Goal: Task Accomplishment & Management: Use online tool/utility

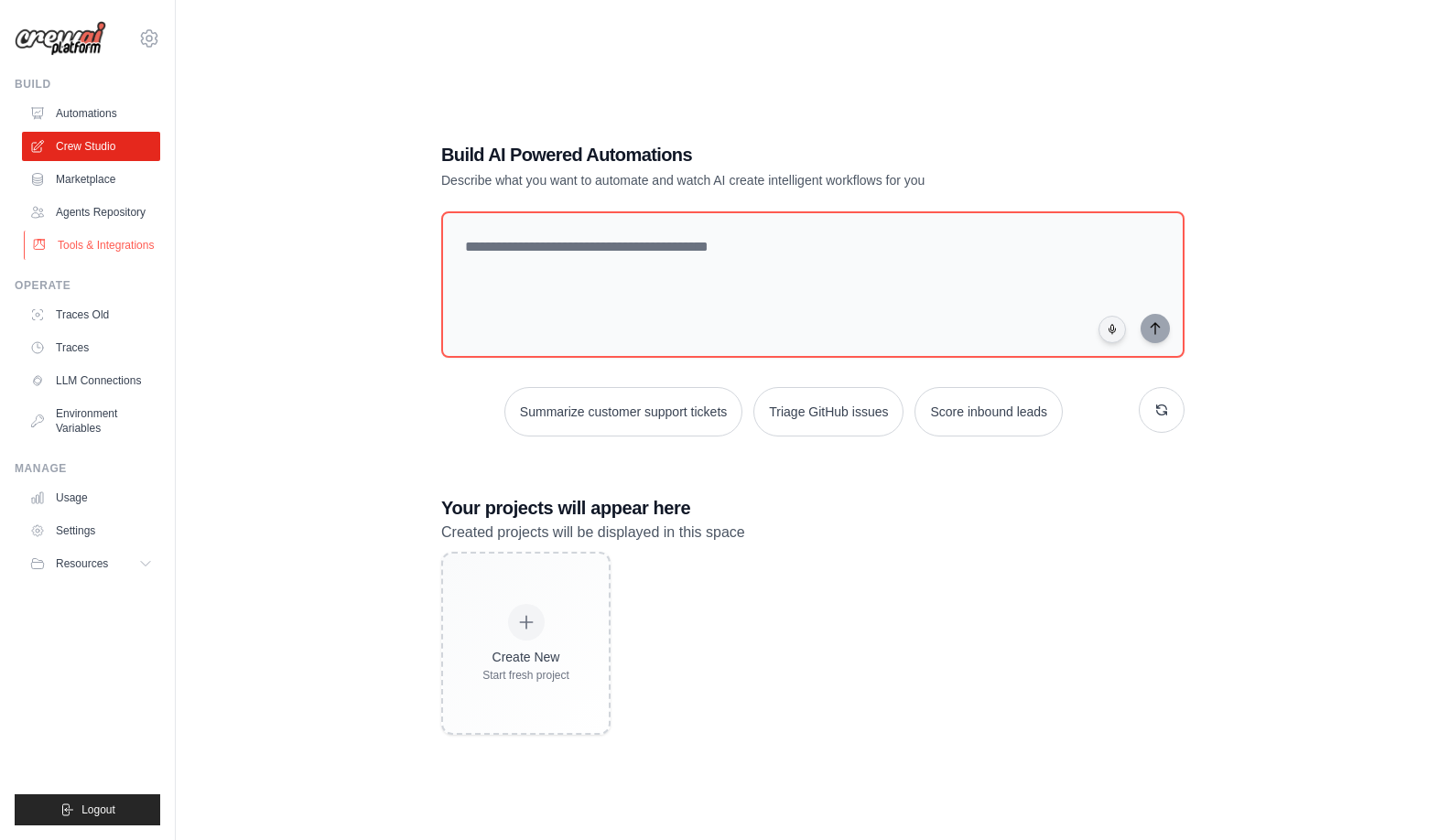
click at [108, 252] on link "Tools & Integrations" at bounding box center [93, 245] width 138 height 30
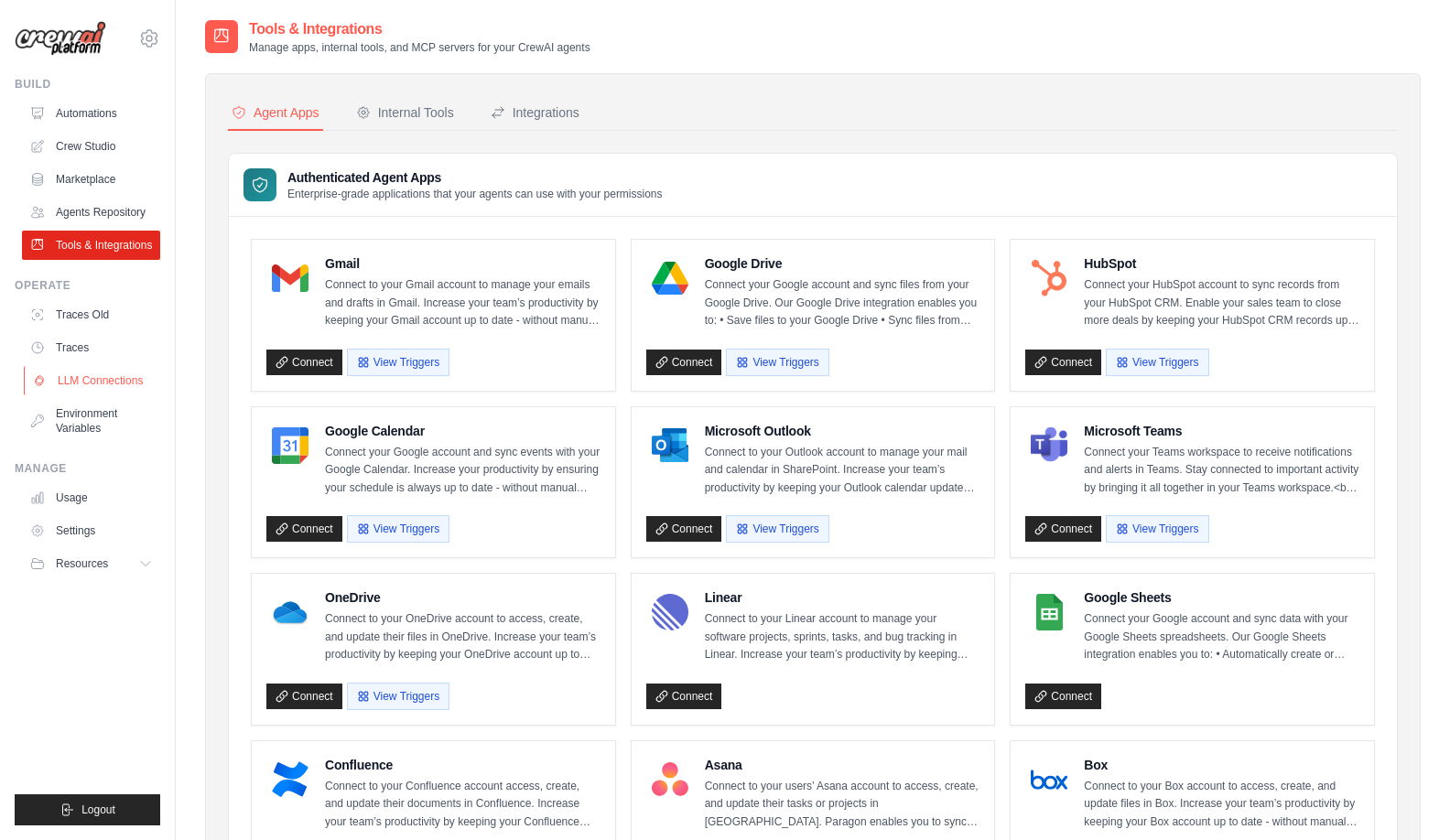
click at [127, 386] on link "LLM Connections" at bounding box center [93, 381] width 138 height 30
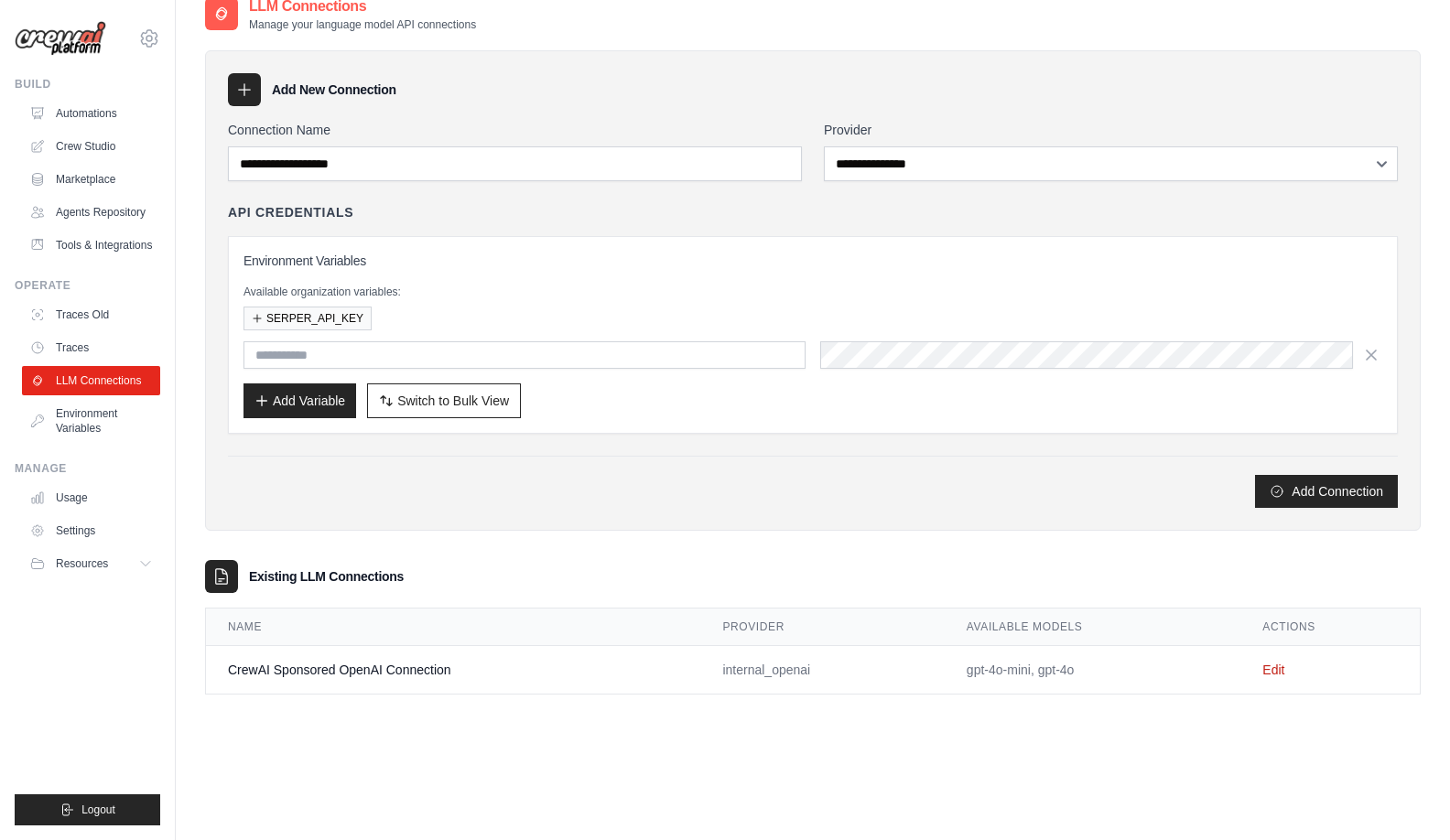
scroll to position [37, 0]
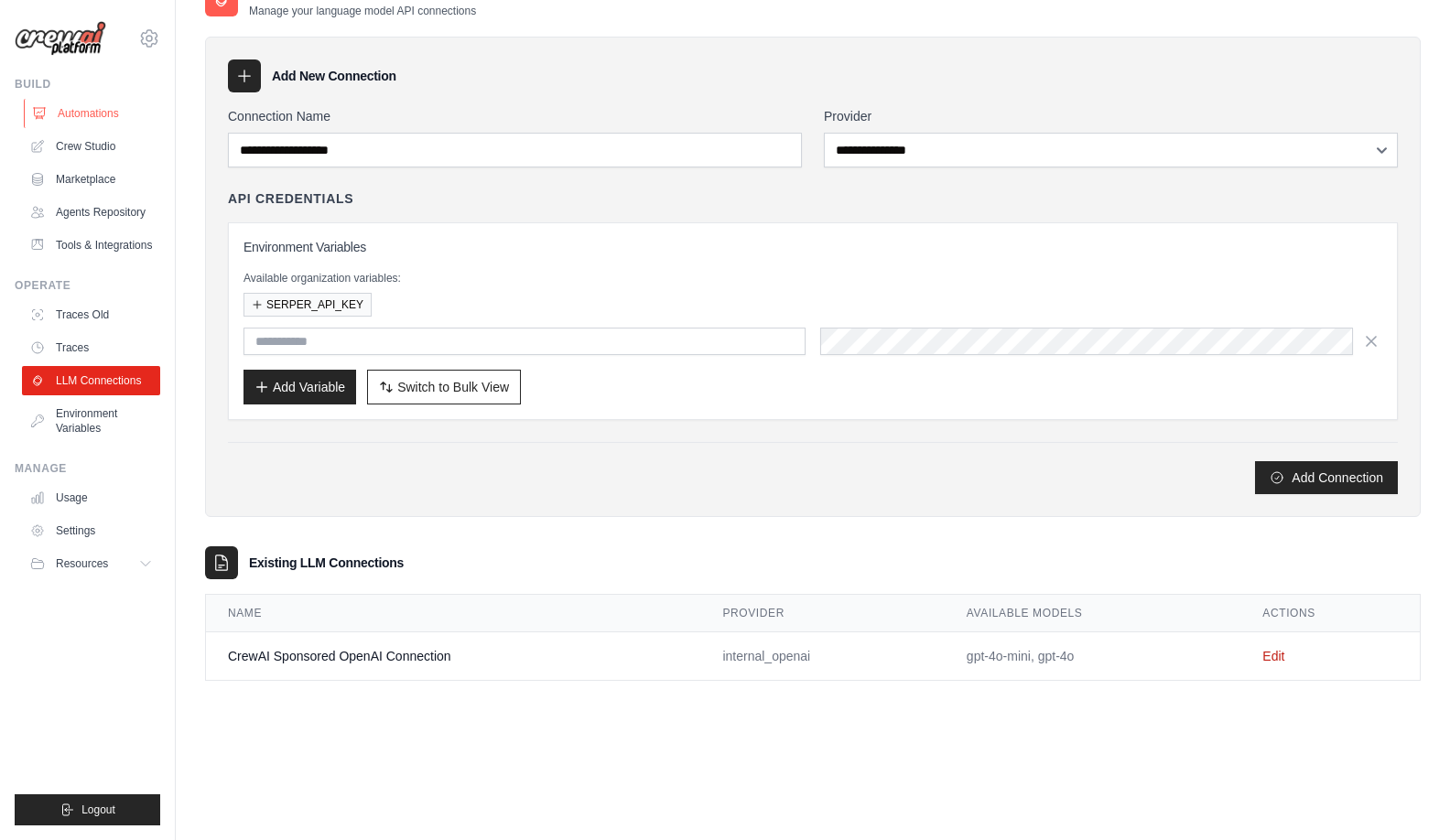
click at [101, 120] on link "Automations" at bounding box center [93, 113] width 138 height 30
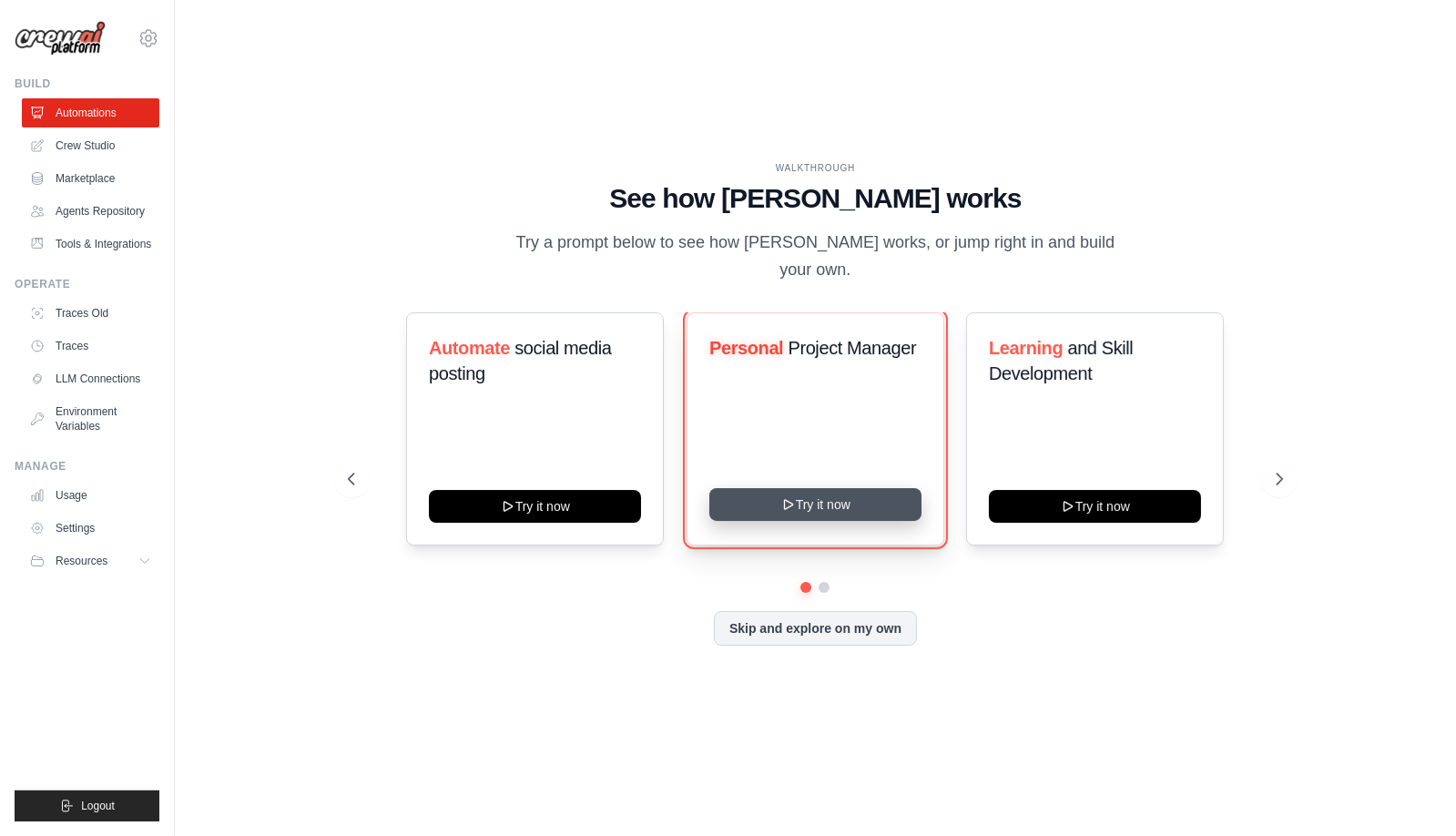
click at [853, 498] on button "Try it now" at bounding box center [815, 505] width 212 height 33
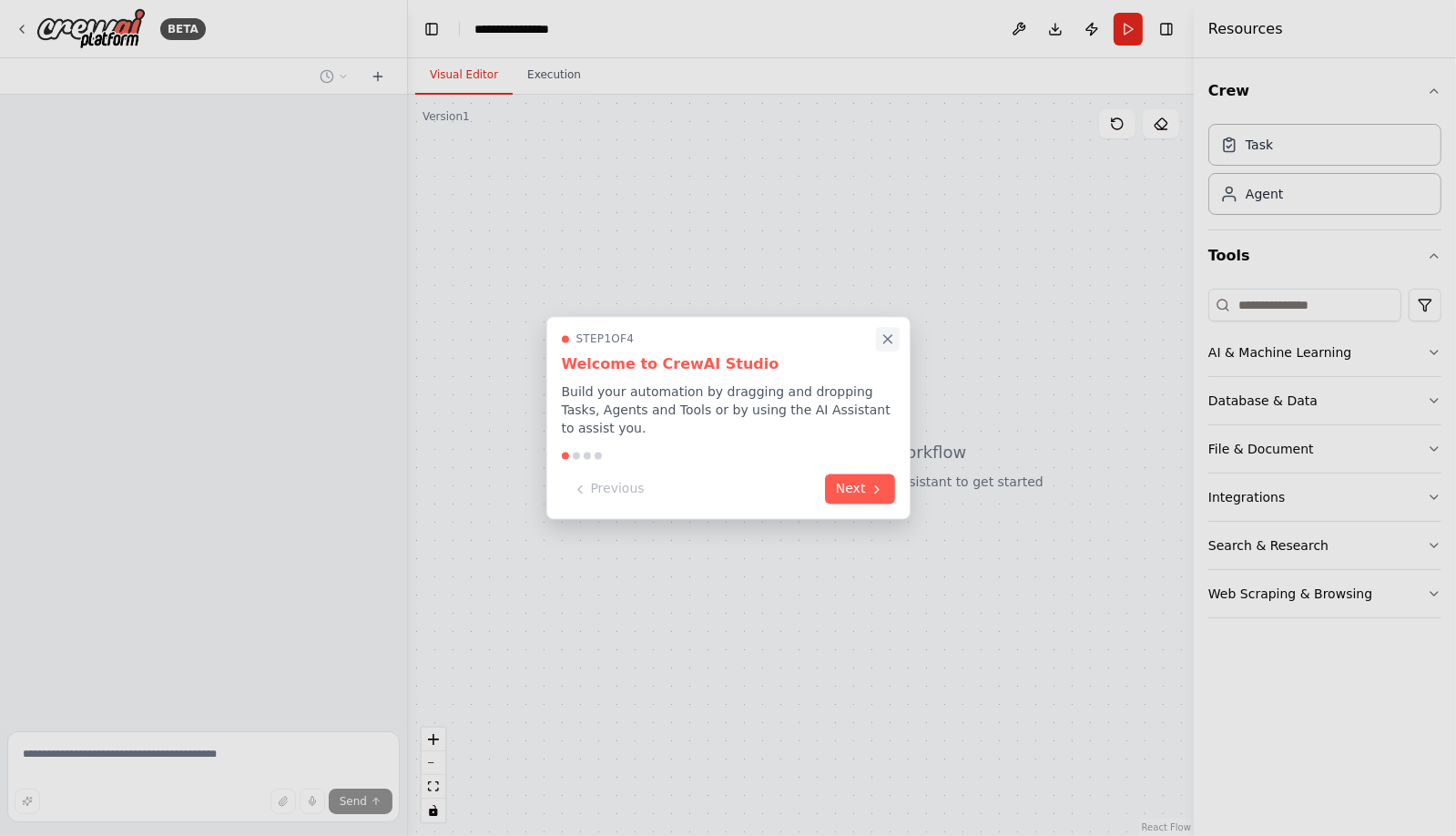
click at [892, 343] on icon "Close walkthrough" at bounding box center [887, 339] width 8 height 8
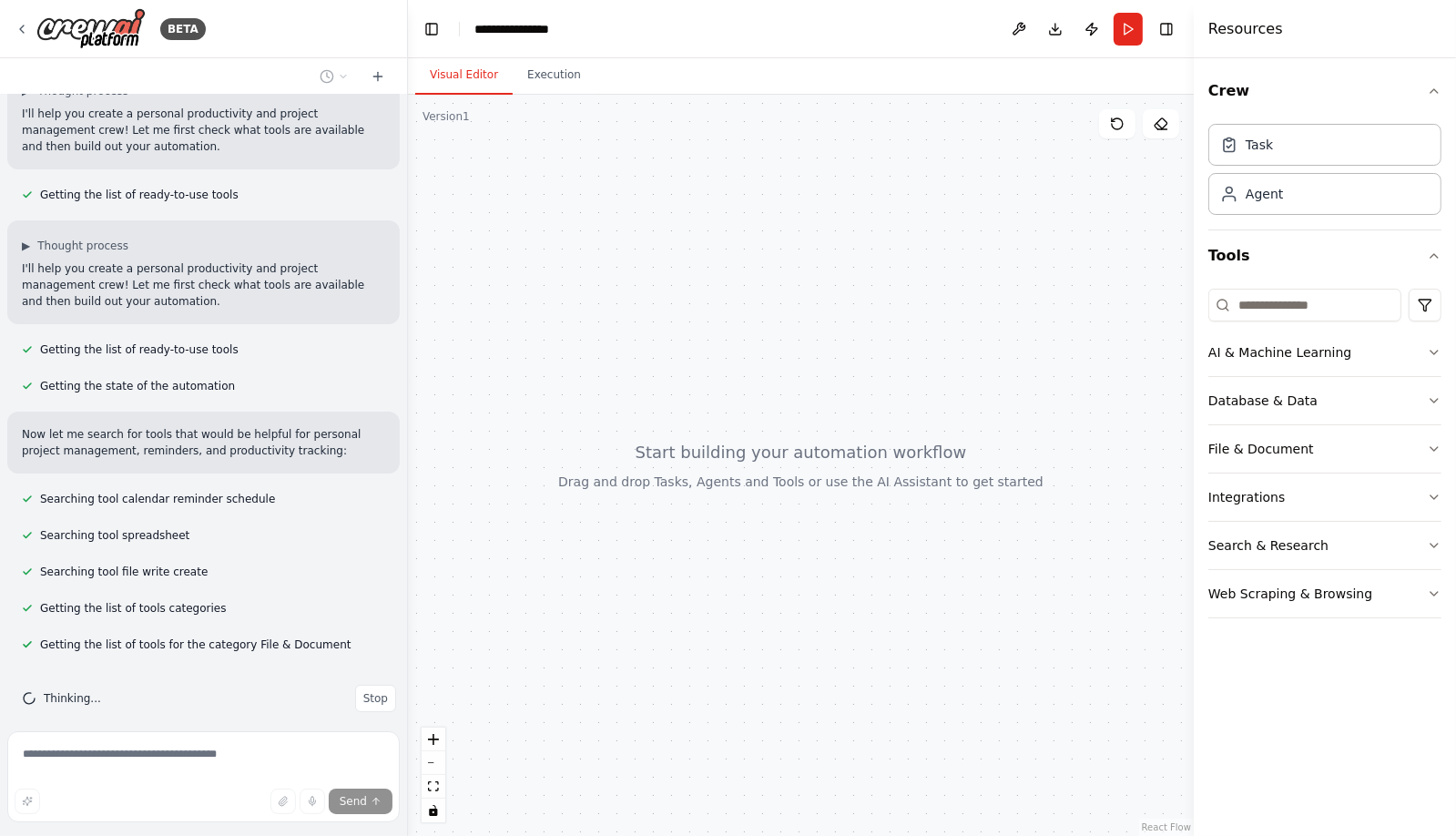
scroll to position [189, 0]
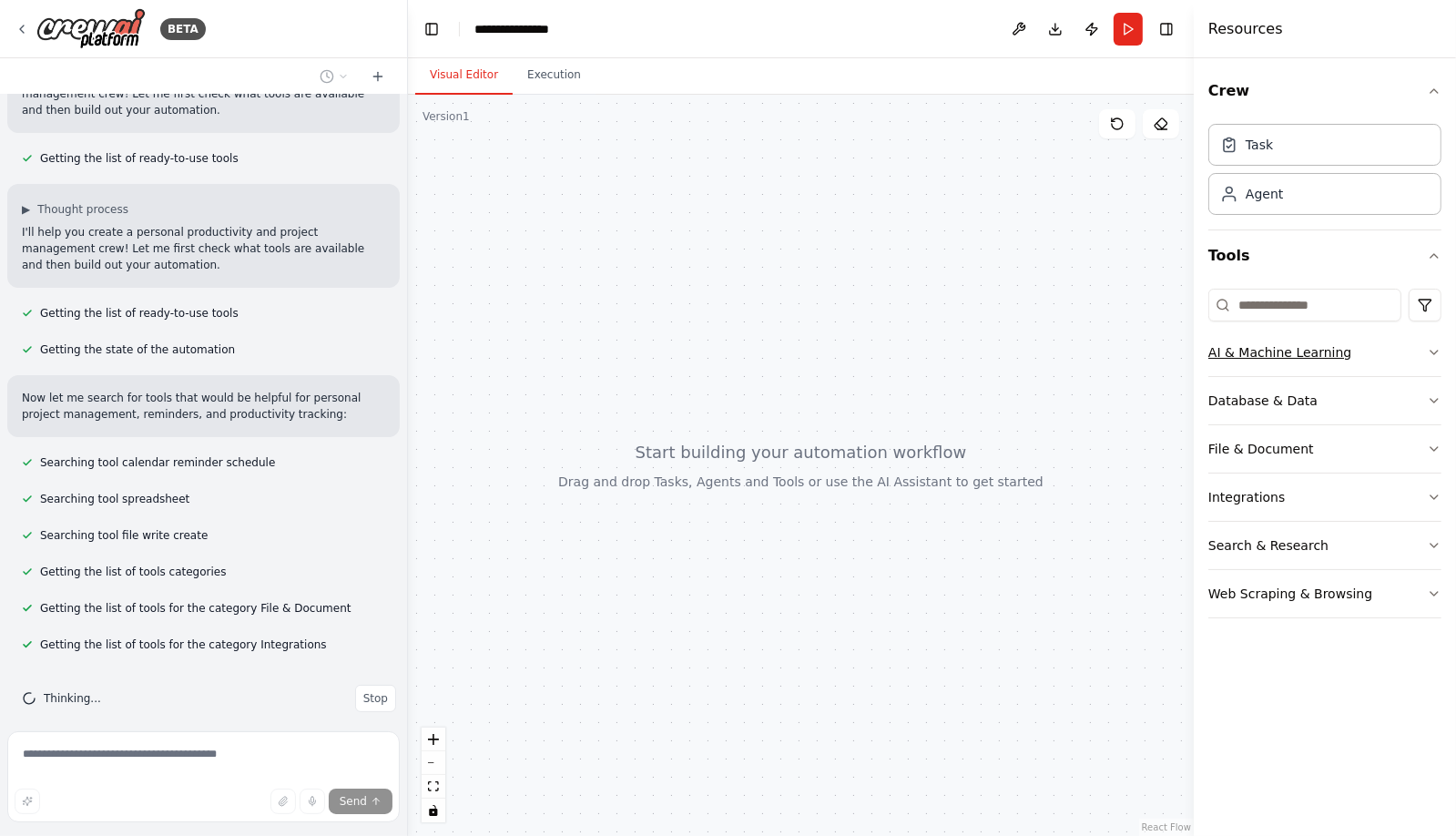
click at [1422, 349] on button "AI & Machine Learning" at bounding box center [1325, 352] width 233 height 48
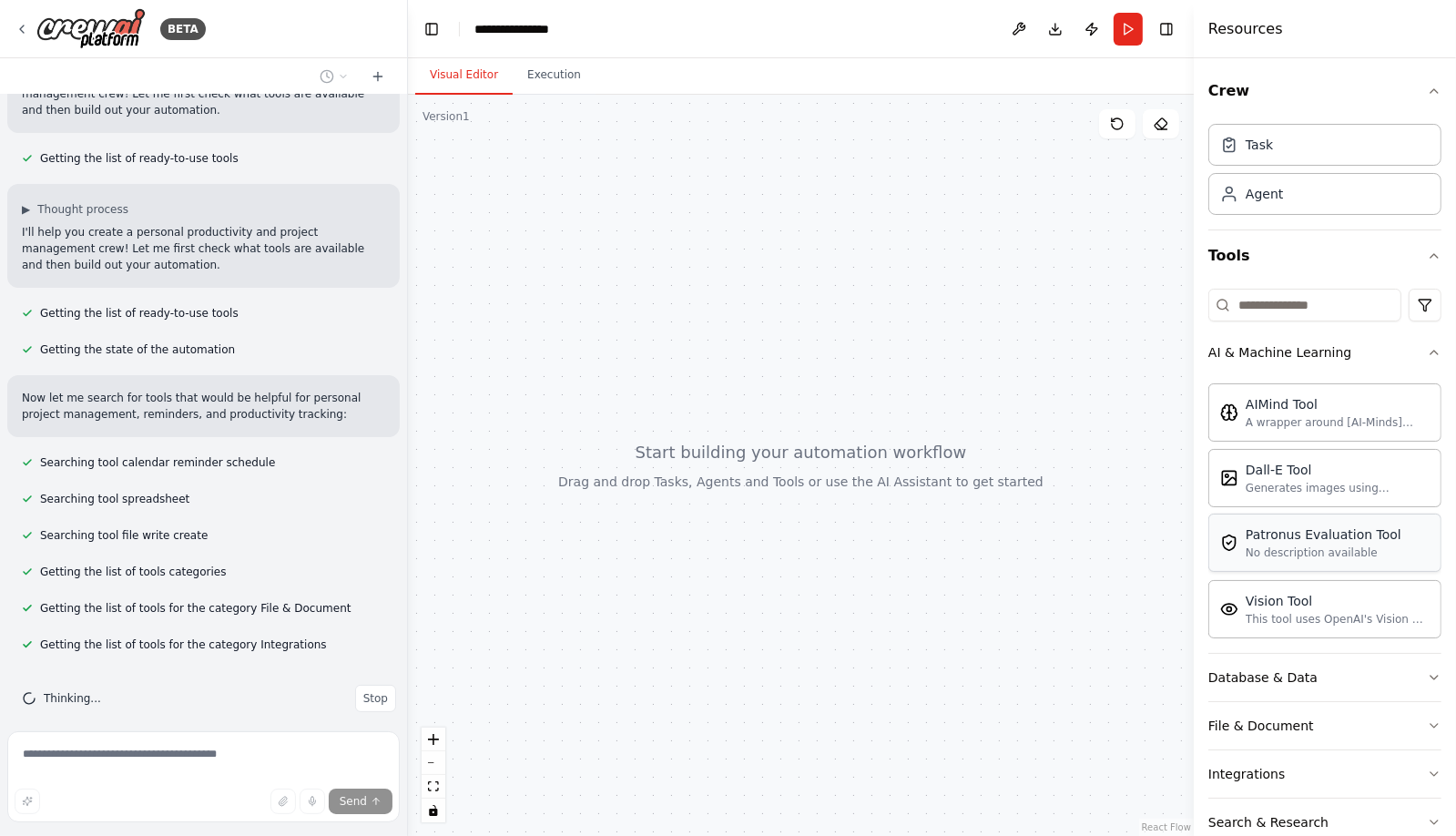
scroll to position [84, 0]
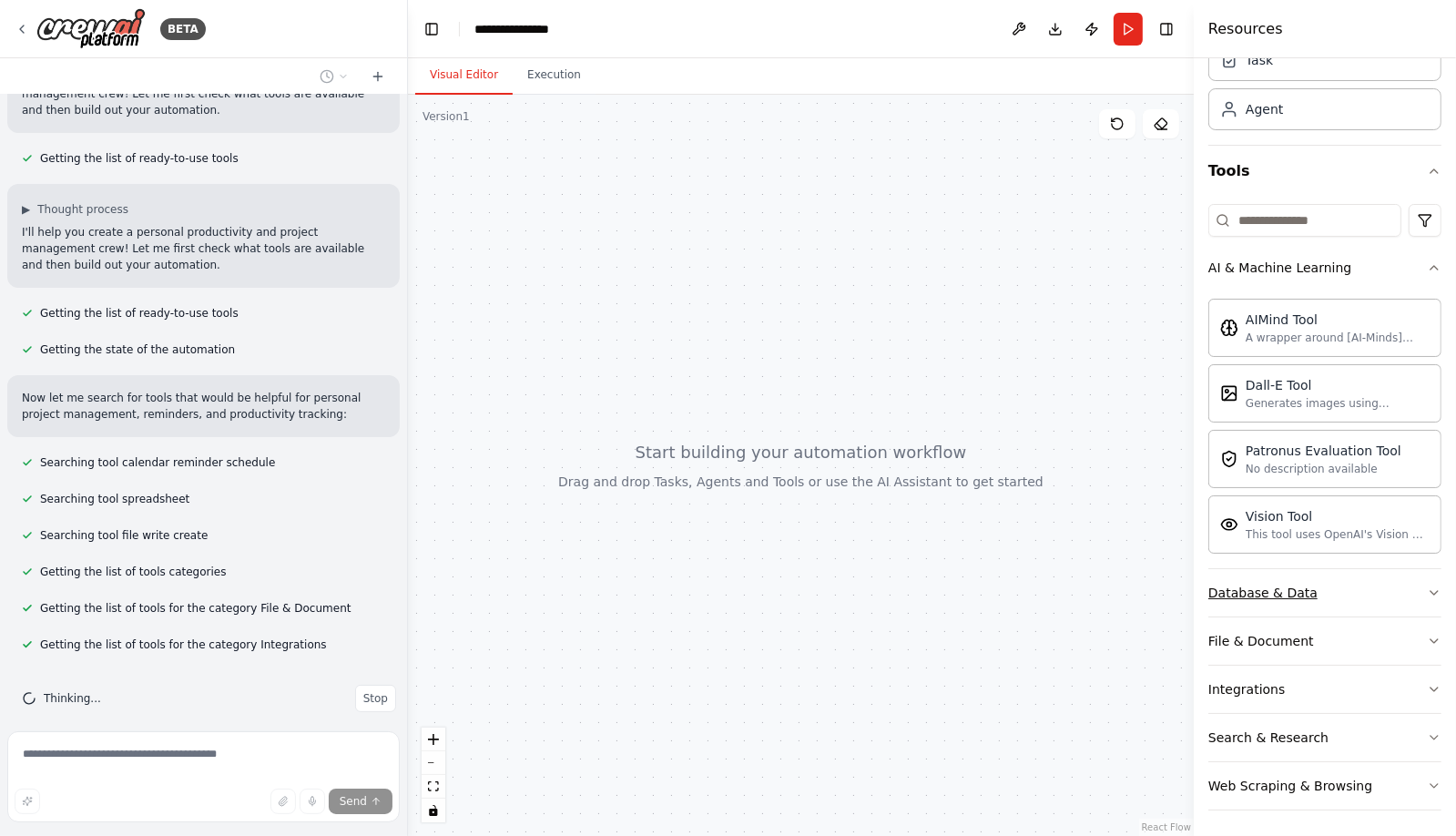
click at [1408, 596] on button "Database & Data" at bounding box center [1325, 593] width 233 height 48
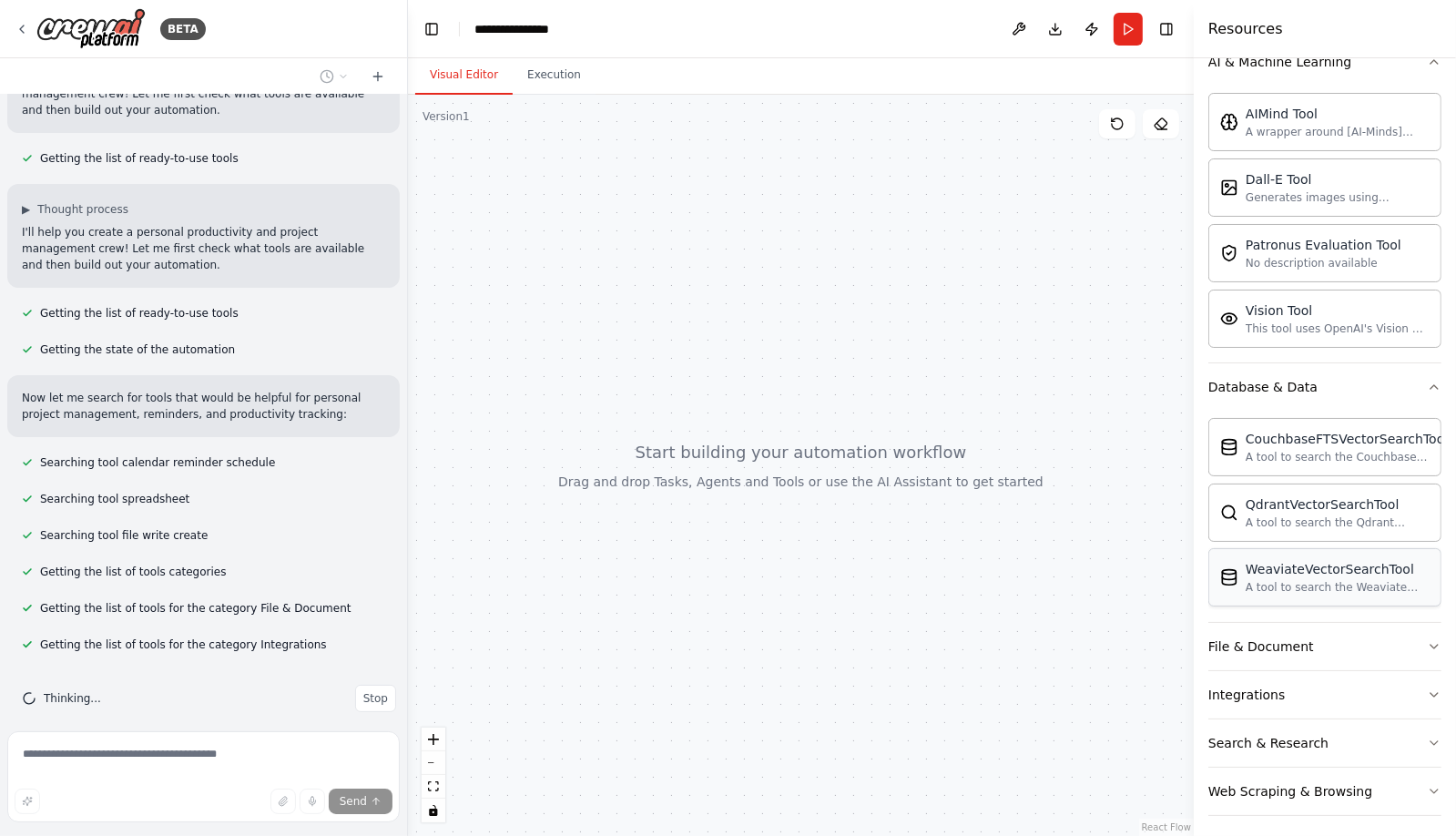
scroll to position [295, 0]
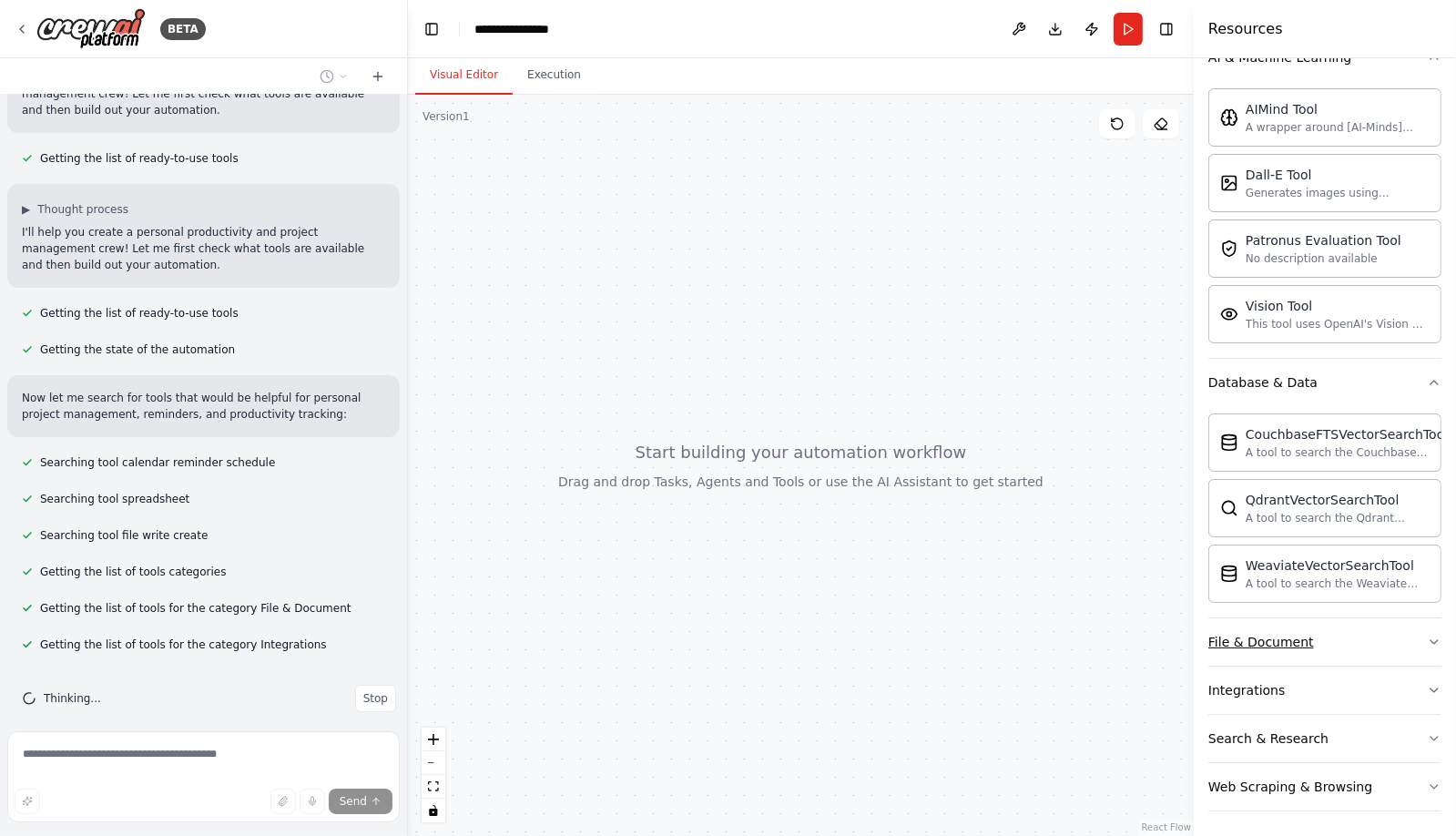
click at [1422, 649] on button "File & Document" at bounding box center [1325, 642] width 233 height 48
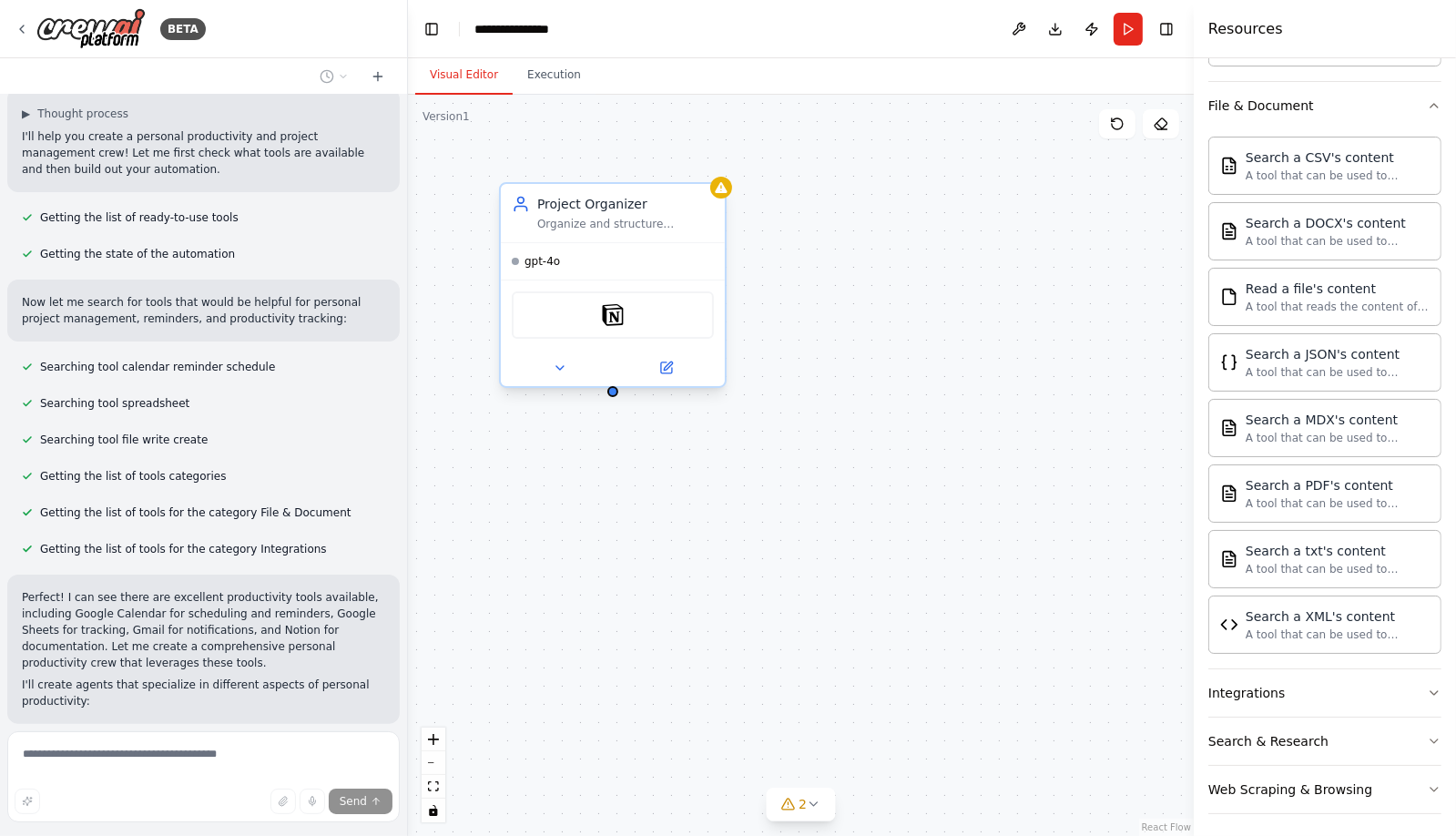
scroll to position [390, 0]
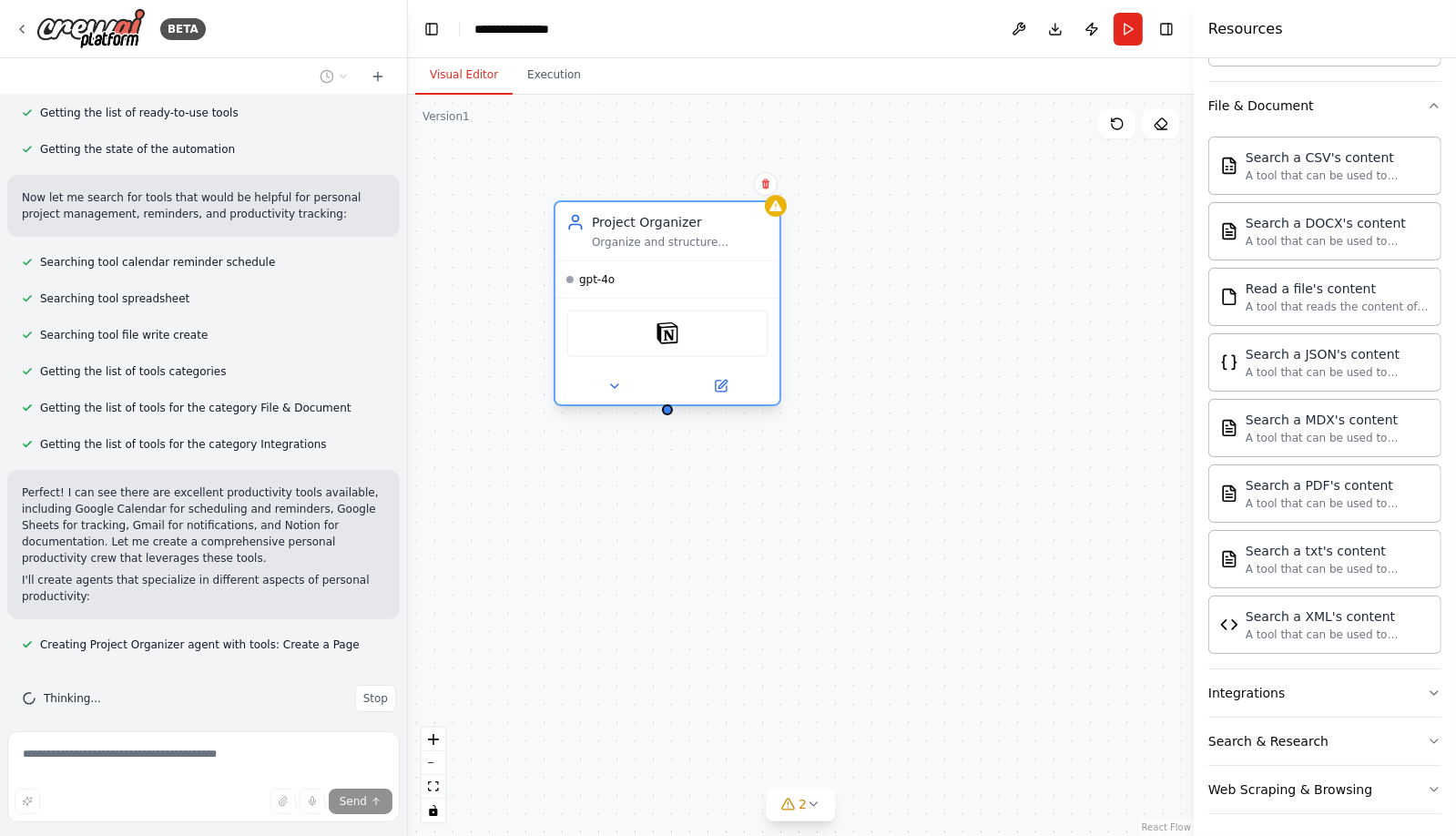
drag, startPoint x: 638, startPoint y: 233, endPoint x: 689, endPoint y: 262, distance: 58.7
click at [689, 262] on div "Project Organizer Organize and structure {user_name}'s personal projects by cre…" at bounding box center [667, 303] width 228 height 206
click at [710, 337] on div "Notion" at bounding box center [667, 333] width 202 height 48
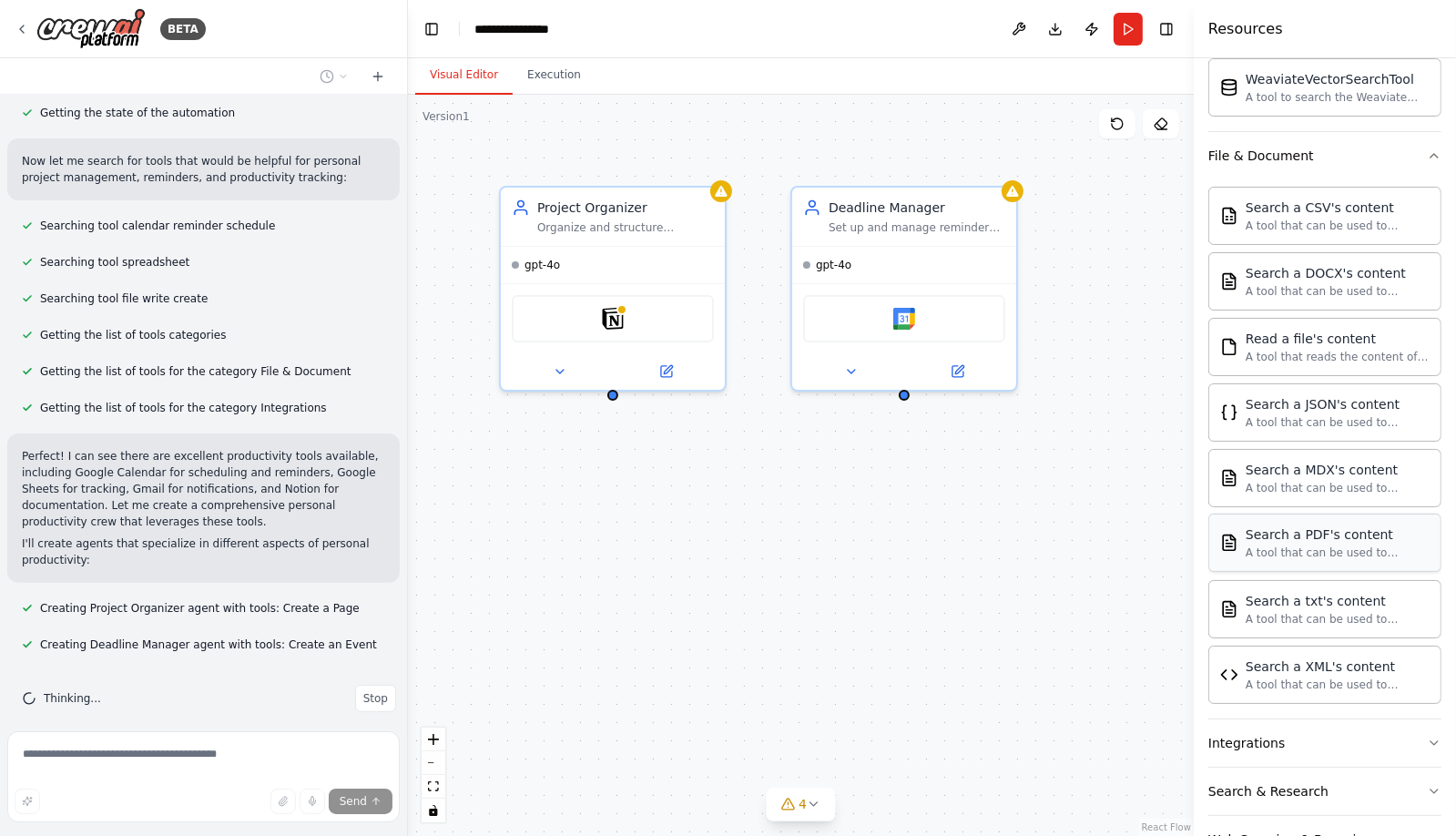
scroll to position [831, 0]
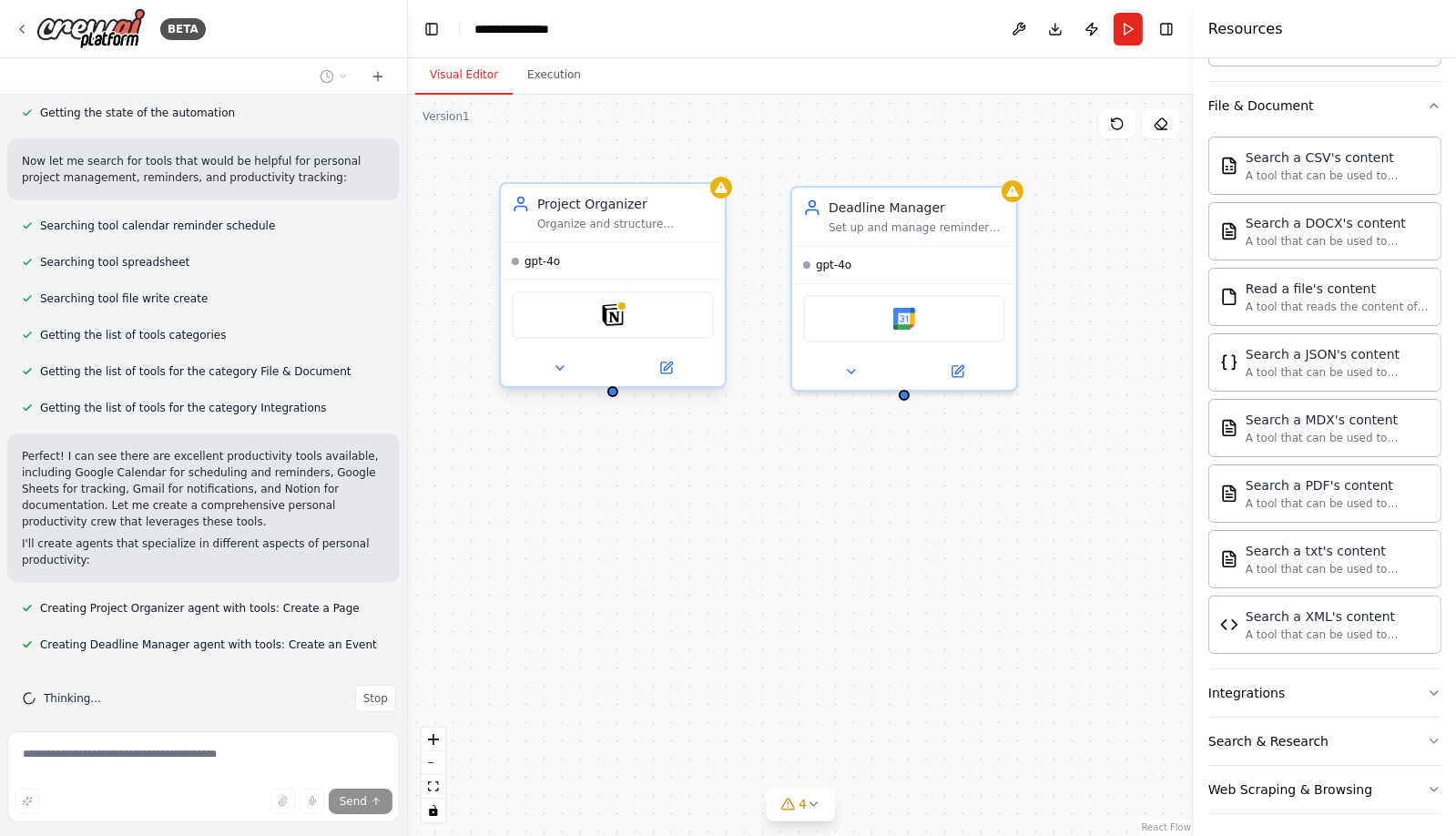
click at [672, 237] on div "Project Organizer Organize and structure {user_name}'s personal projects by cre…" at bounding box center [613, 213] width 224 height 59
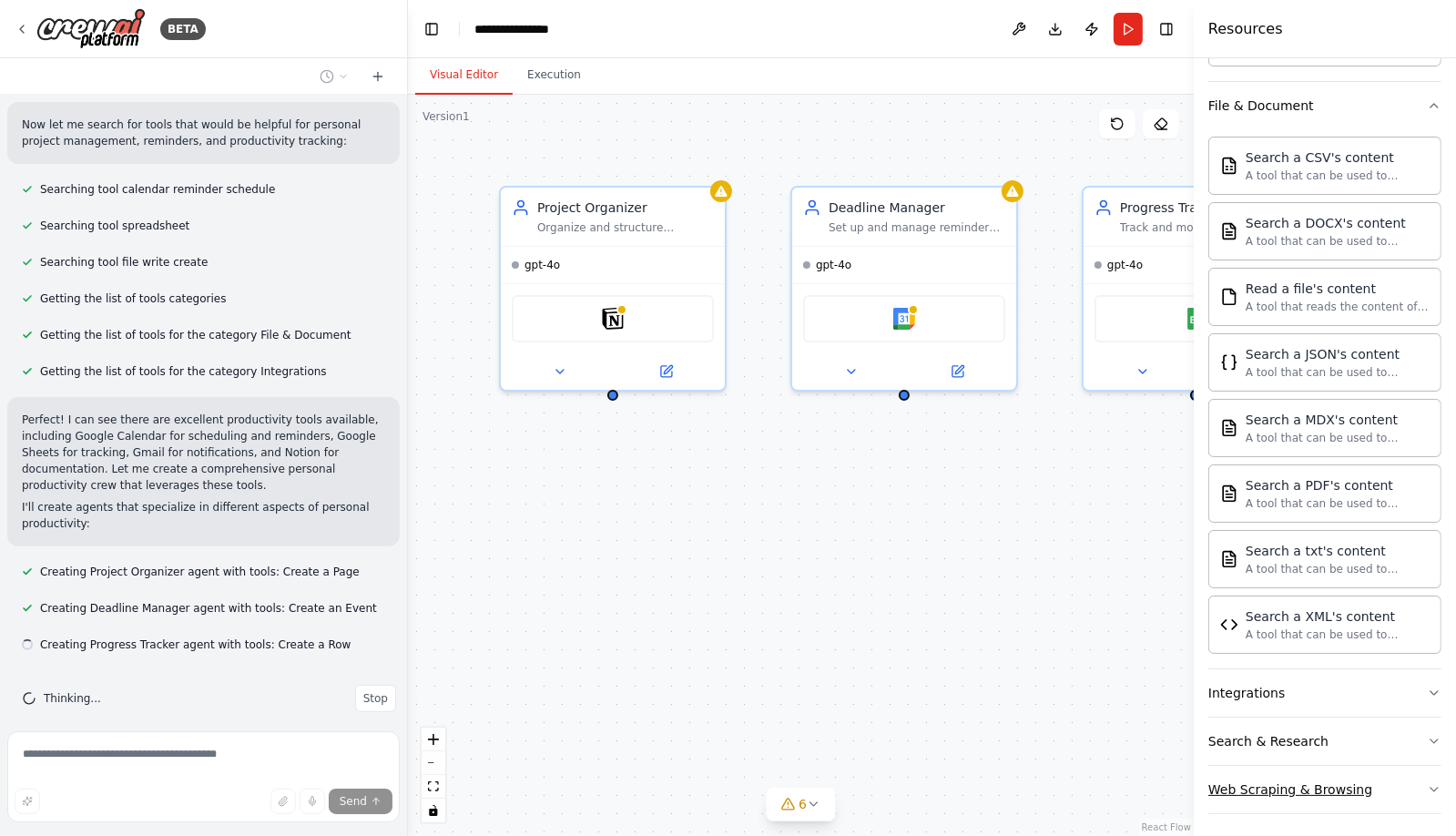
click at [1403, 786] on button "Web Scraping & Browsing" at bounding box center [1325, 790] width 233 height 48
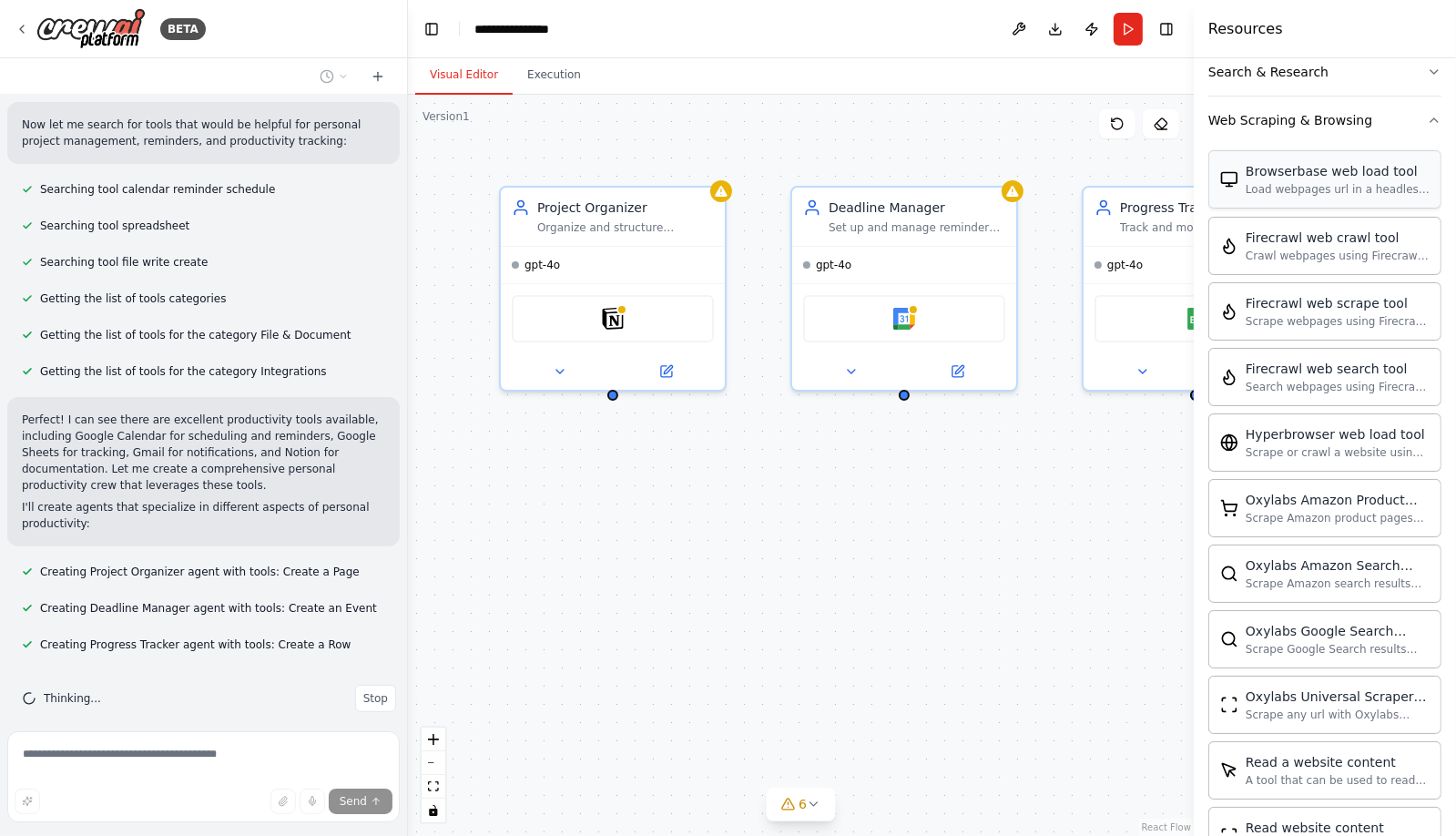
scroll to position [1277, 0]
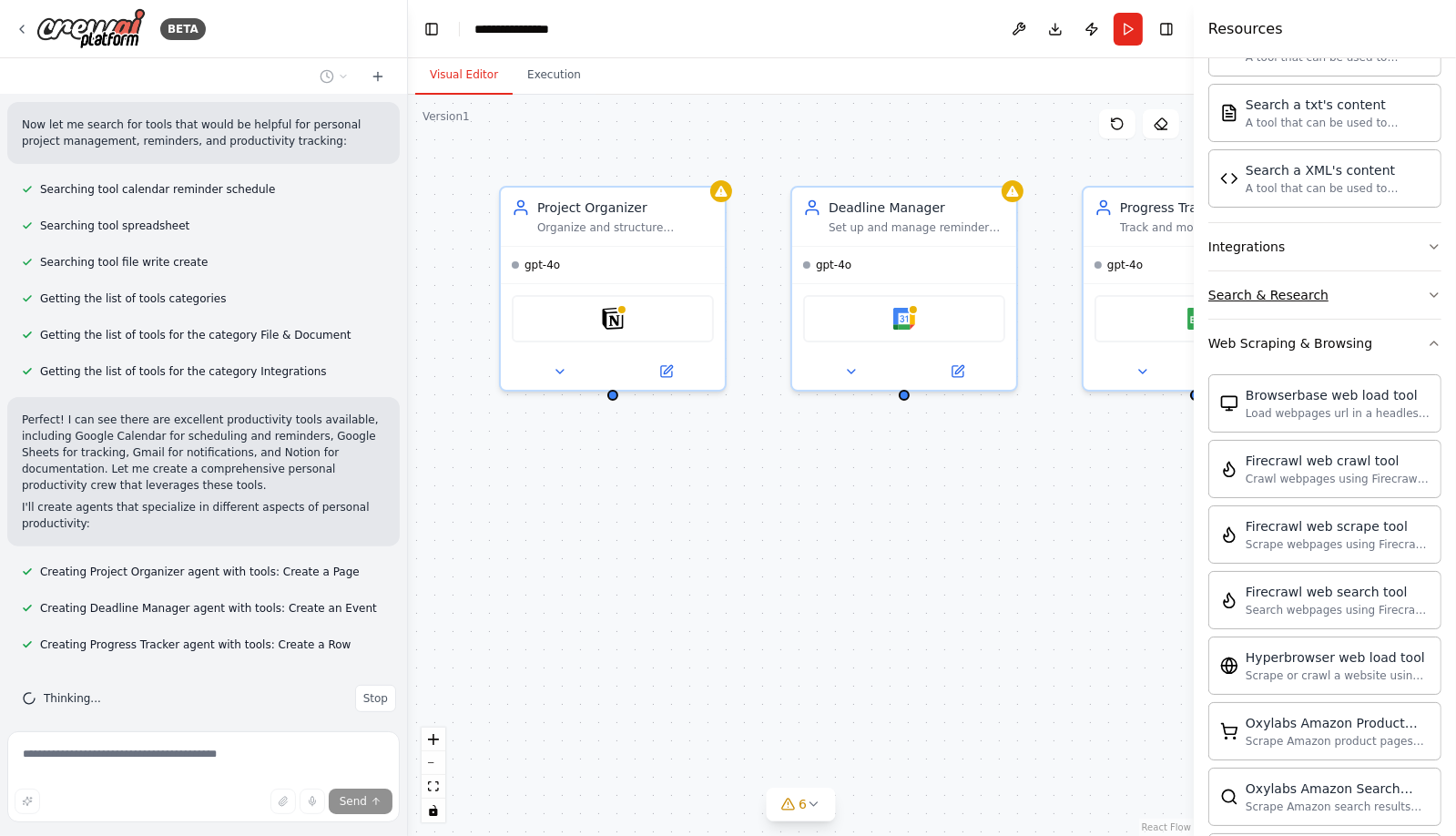
click at [1339, 294] on button "Search & Research" at bounding box center [1325, 295] width 233 height 48
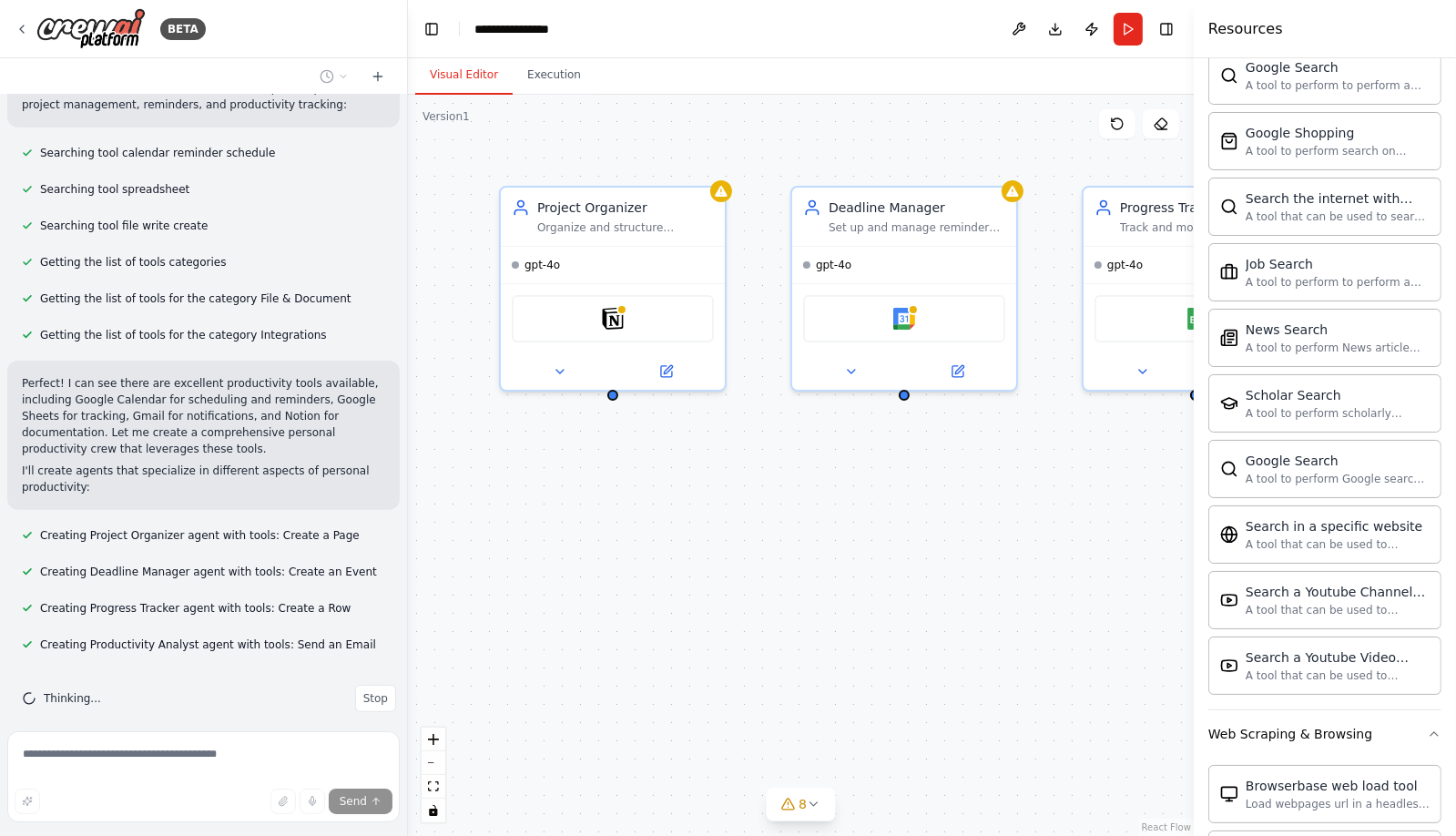
scroll to position [1824, 0]
click at [961, 594] on div "Project Organizer Organize and structure {user_name}'s personal projects by cre…" at bounding box center [801, 465] width 786 height 741
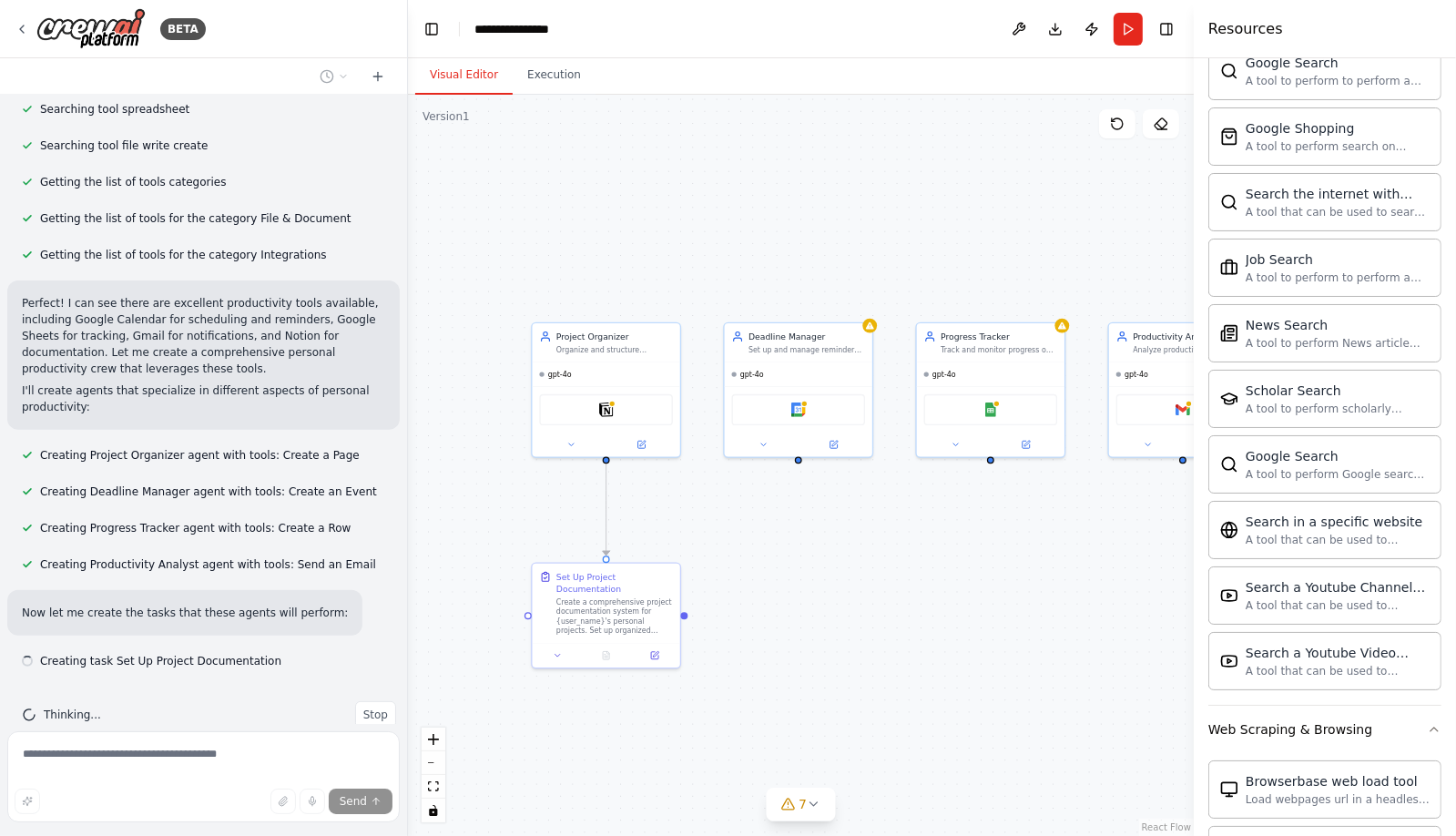
scroll to position [595, 0]
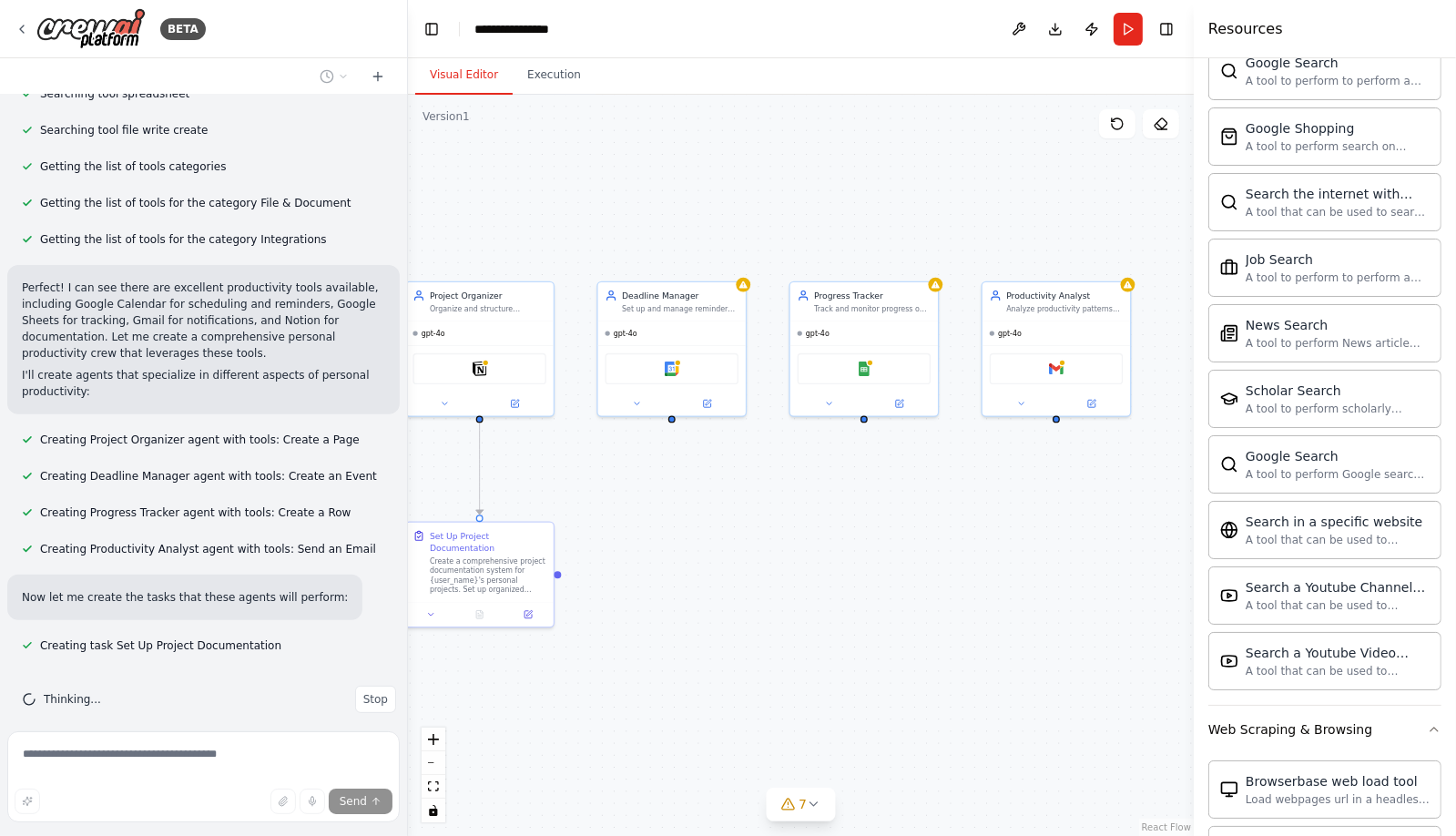
drag, startPoint x: 1070, startPoint y: 509, endPoint x: 782, endPoint y: 495, distance: 288.3
click at [782, 495] on div ".deletable-edge-delete-btn { width: 20px; height: 20px; border: 0px solid #ffff…" at bounding box center [801, 465] width 786 height 741
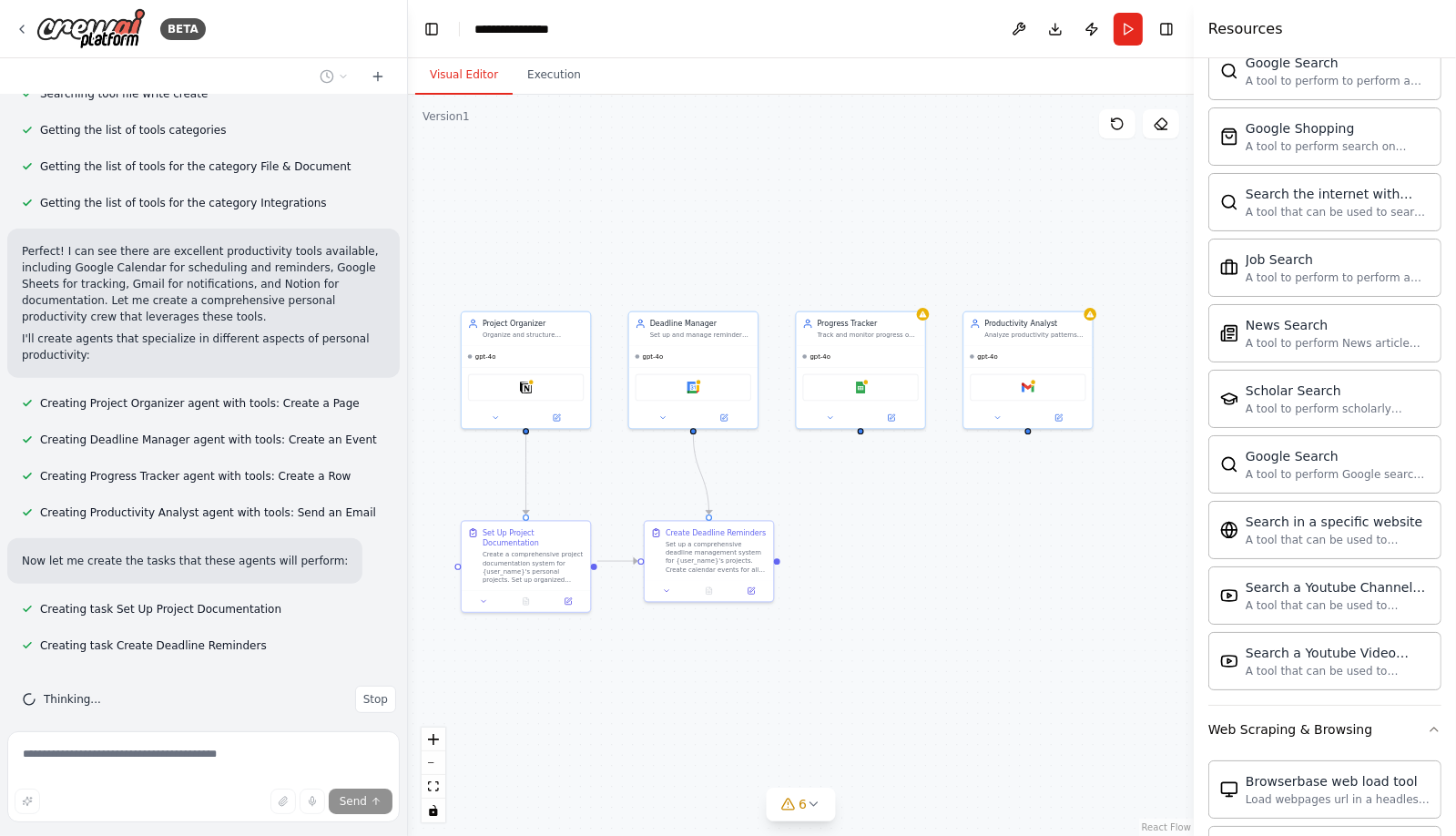
scroll to position [667, 0]
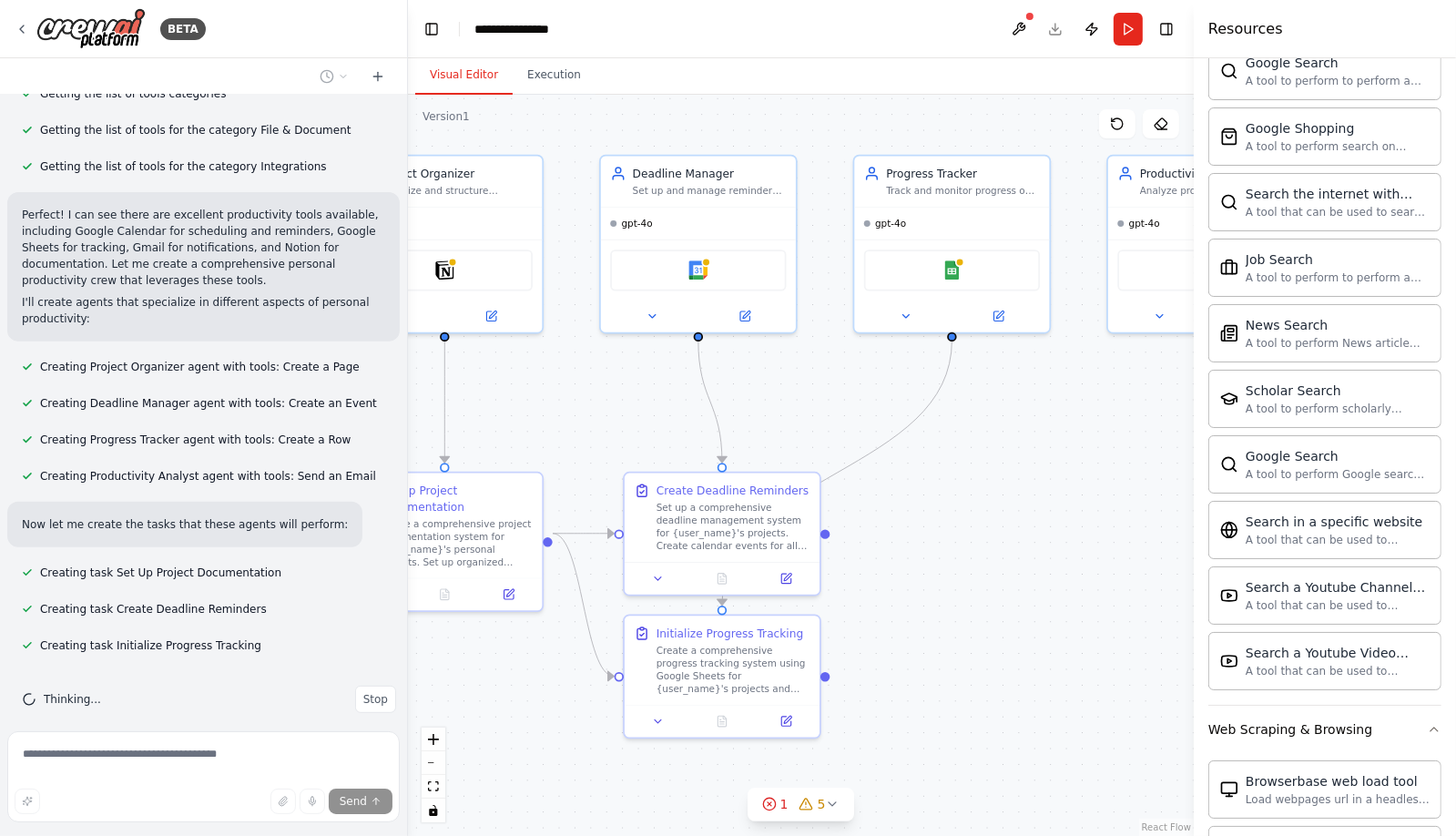
drag, startPoint x: 807, startPoint y: 590, endPoint x: 921, endPoint y: 560, distance: 117.9
click at [921, 560] on div ".deletable-edge-delete-btn { width: 20px; height: 20px; border: 0px solid #ffff…" at bounding box center [801, 465] width 786 height 741
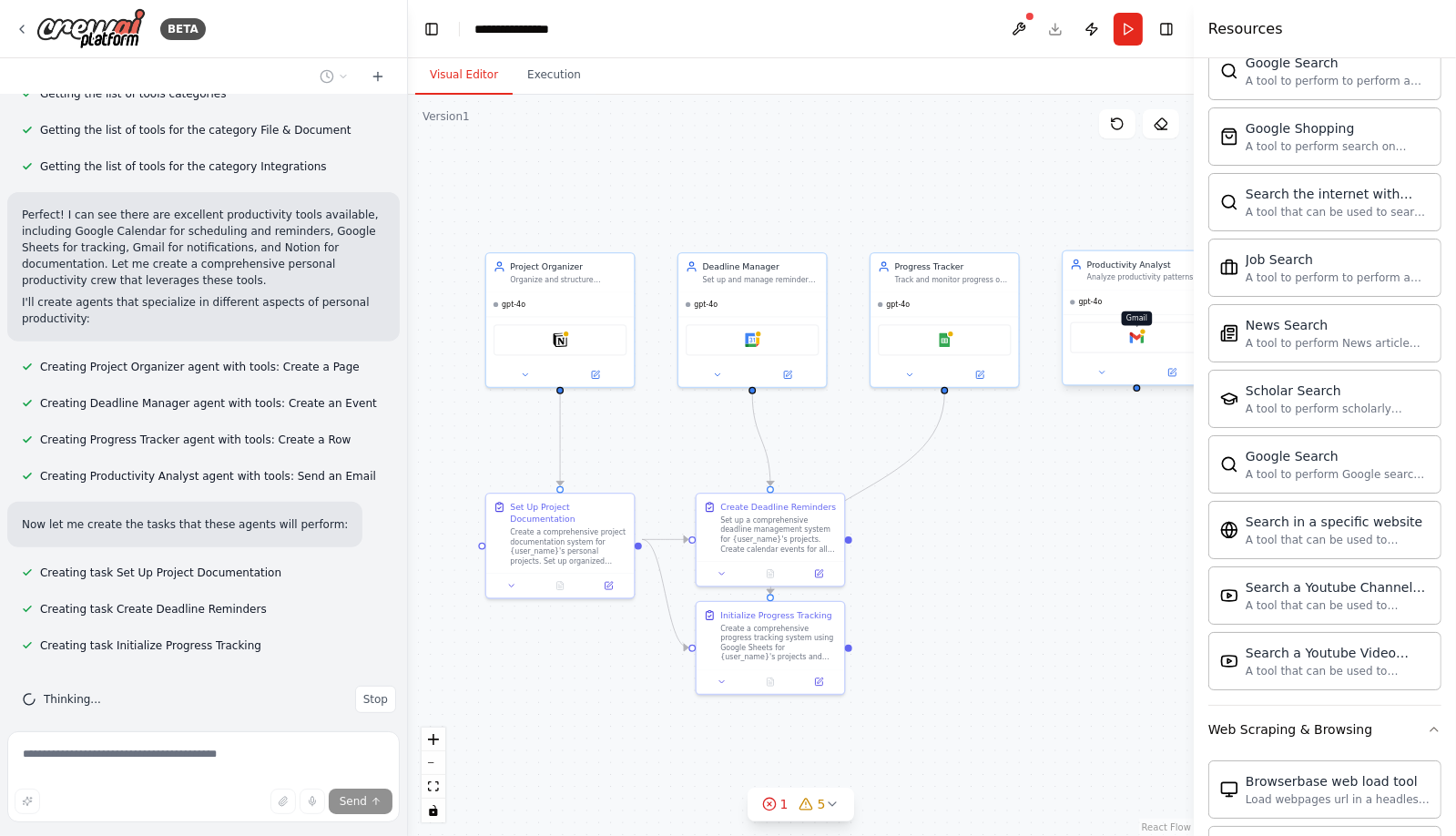
click at [1132, 332] on img at bounding box center [1138, 338] width 15 height 15
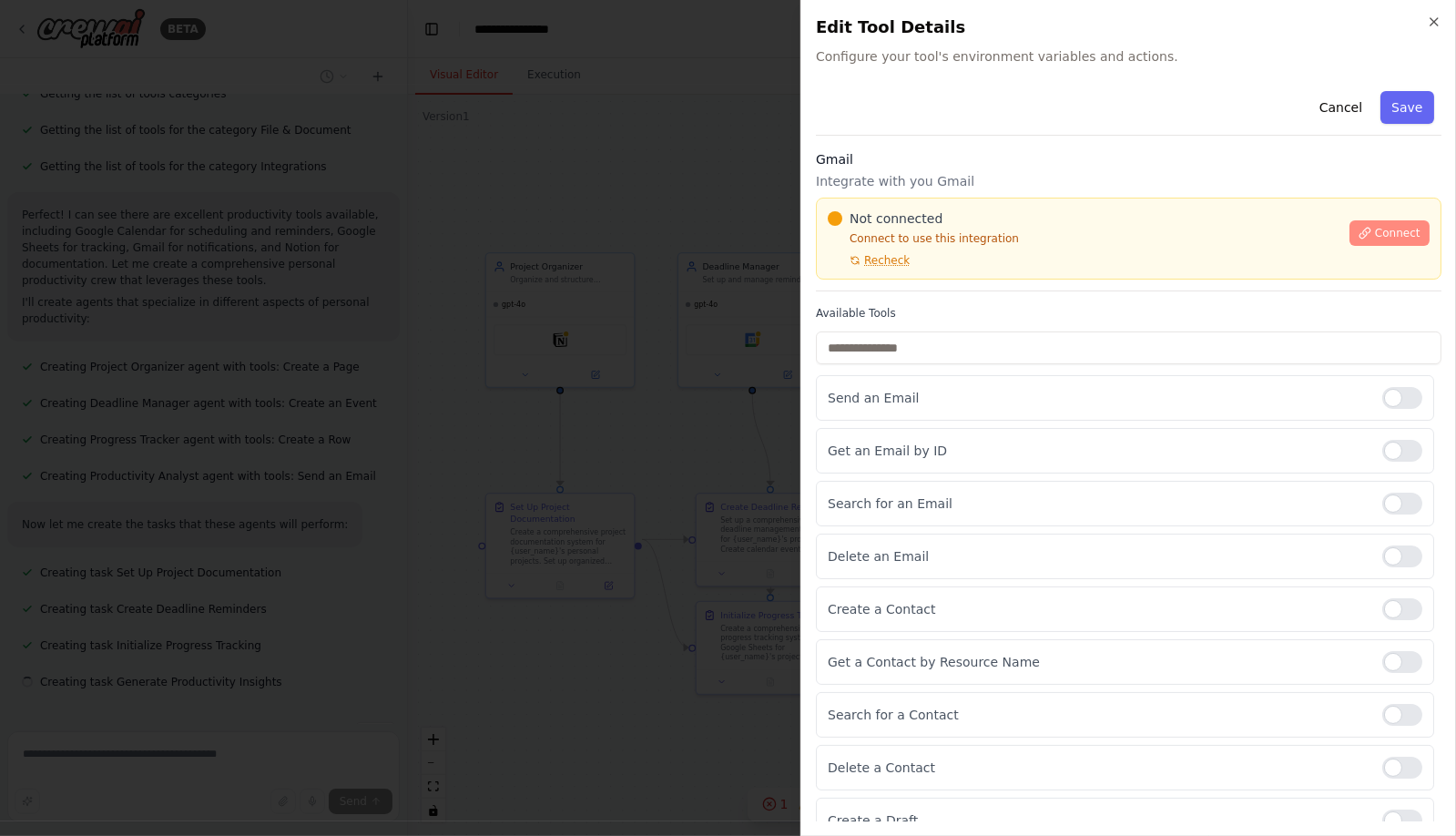
scroll to position [704, 0]
click at [1384, 232] on span "Connect" at bounding box center [1398, 233] width 46 height 15
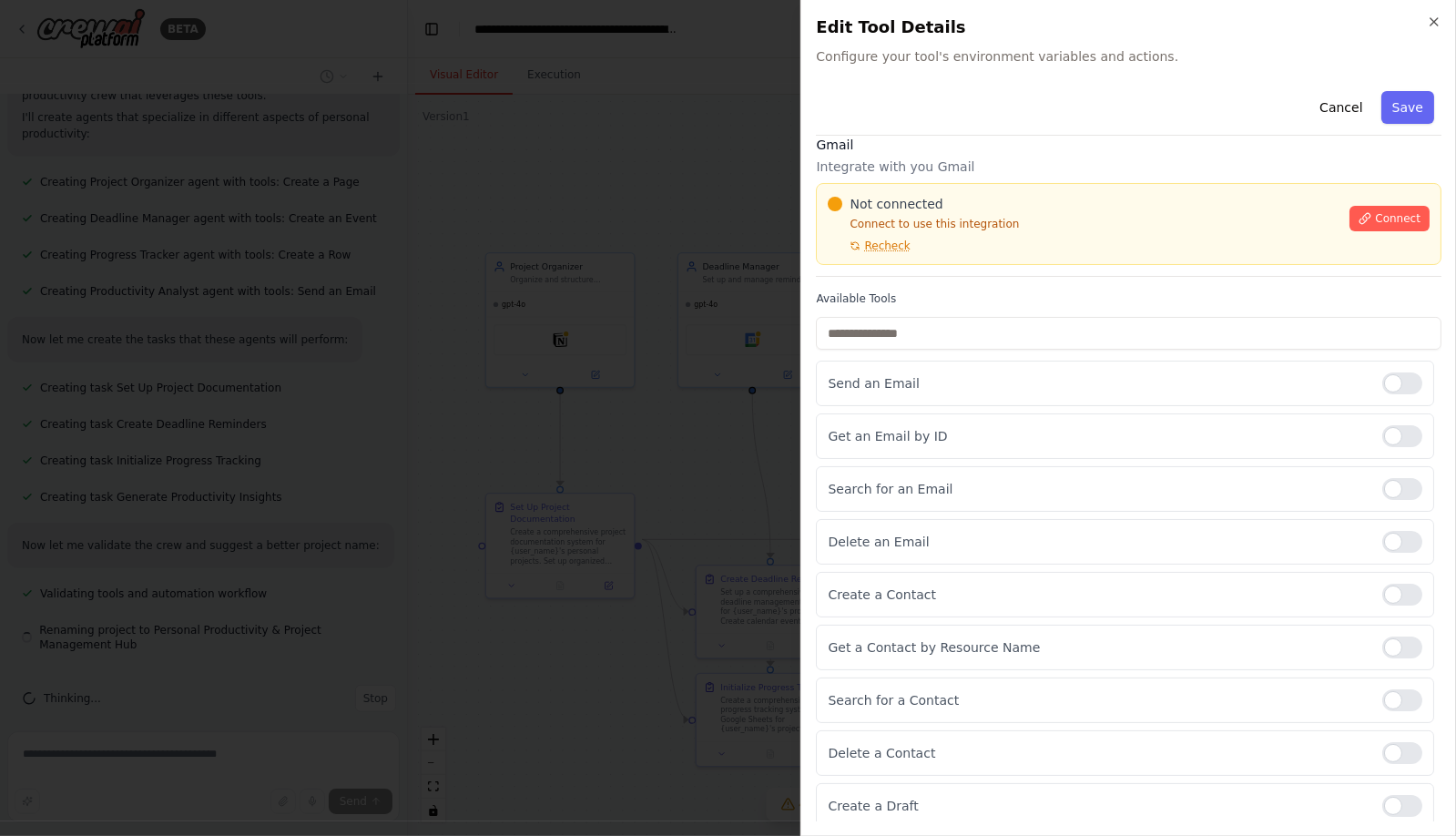
scroll to position [18, 0]
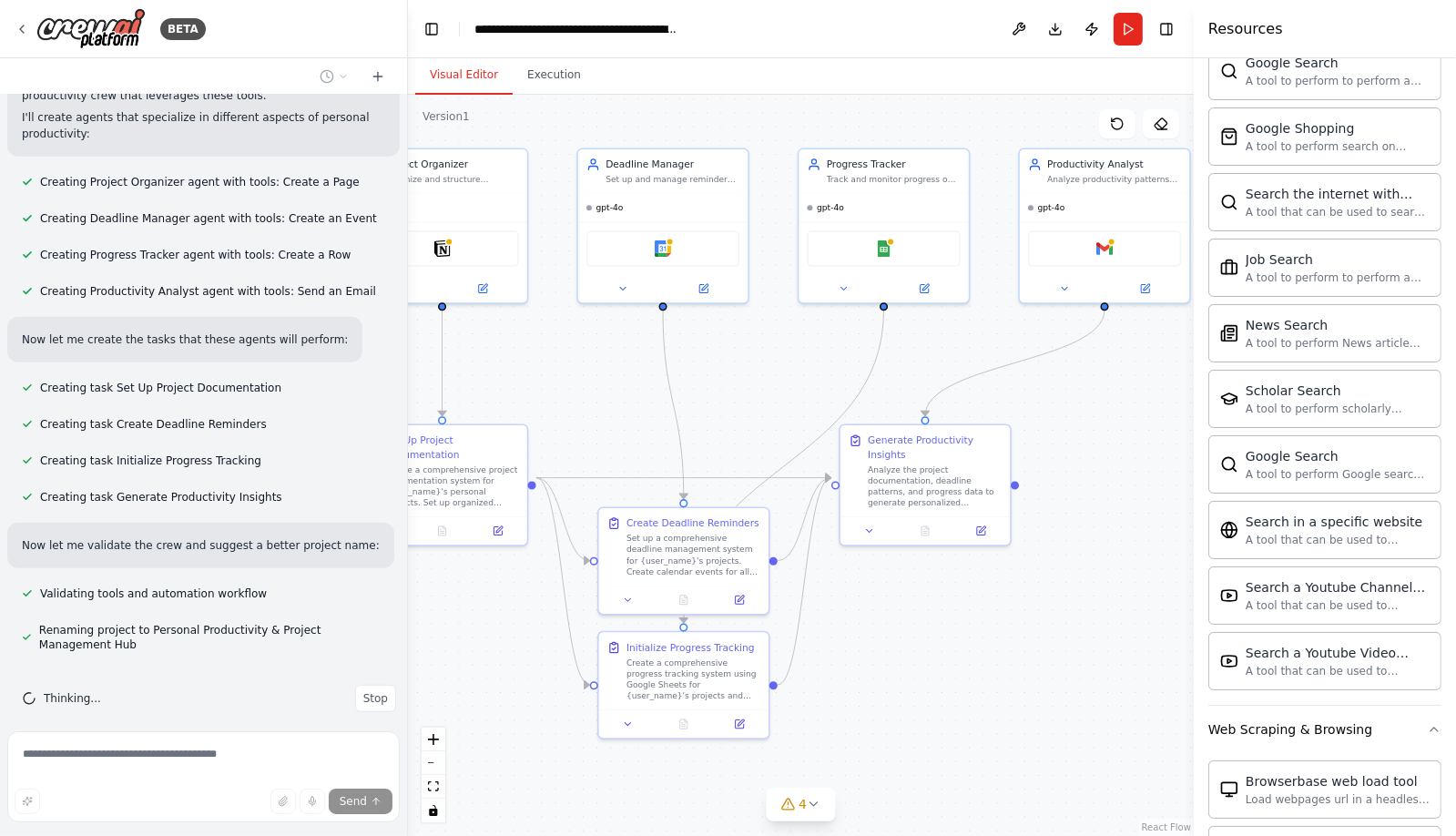
drag, startPoint x: 1000, startPoint y: 598, endPoint x: 904, endPoint y: 607, distance: 96.4
click at [904, 607] on div ".deletable-edge-delete-btn { width: 20px; height: 20px; border: 0px solid #ffff…" at bounding box center [801, 465] width 786 height 741
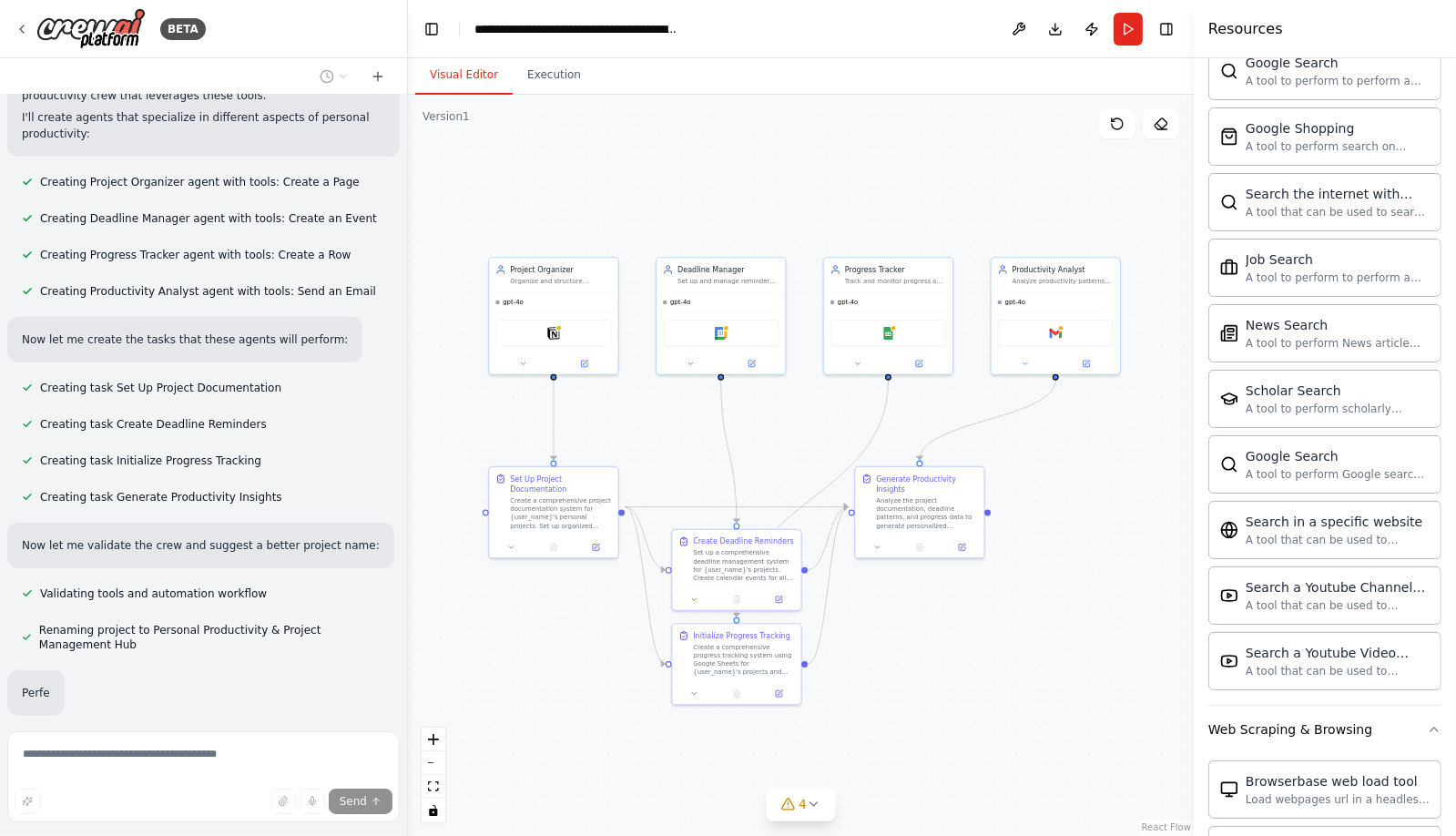
scroll to position [897, 0]
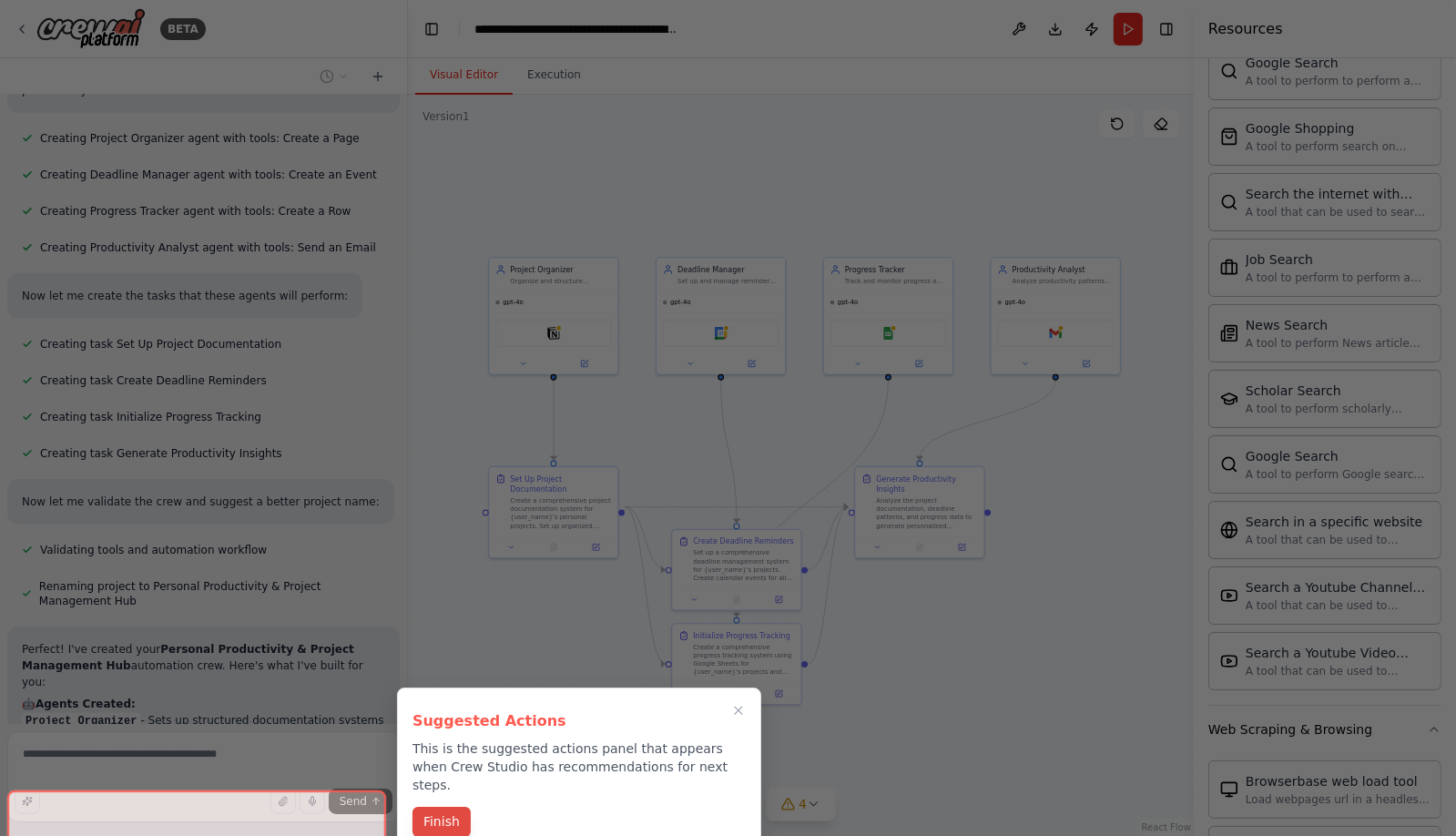
click at [428, 807] on button "Finish" at bounding box center [442, 821] width 59 height 30
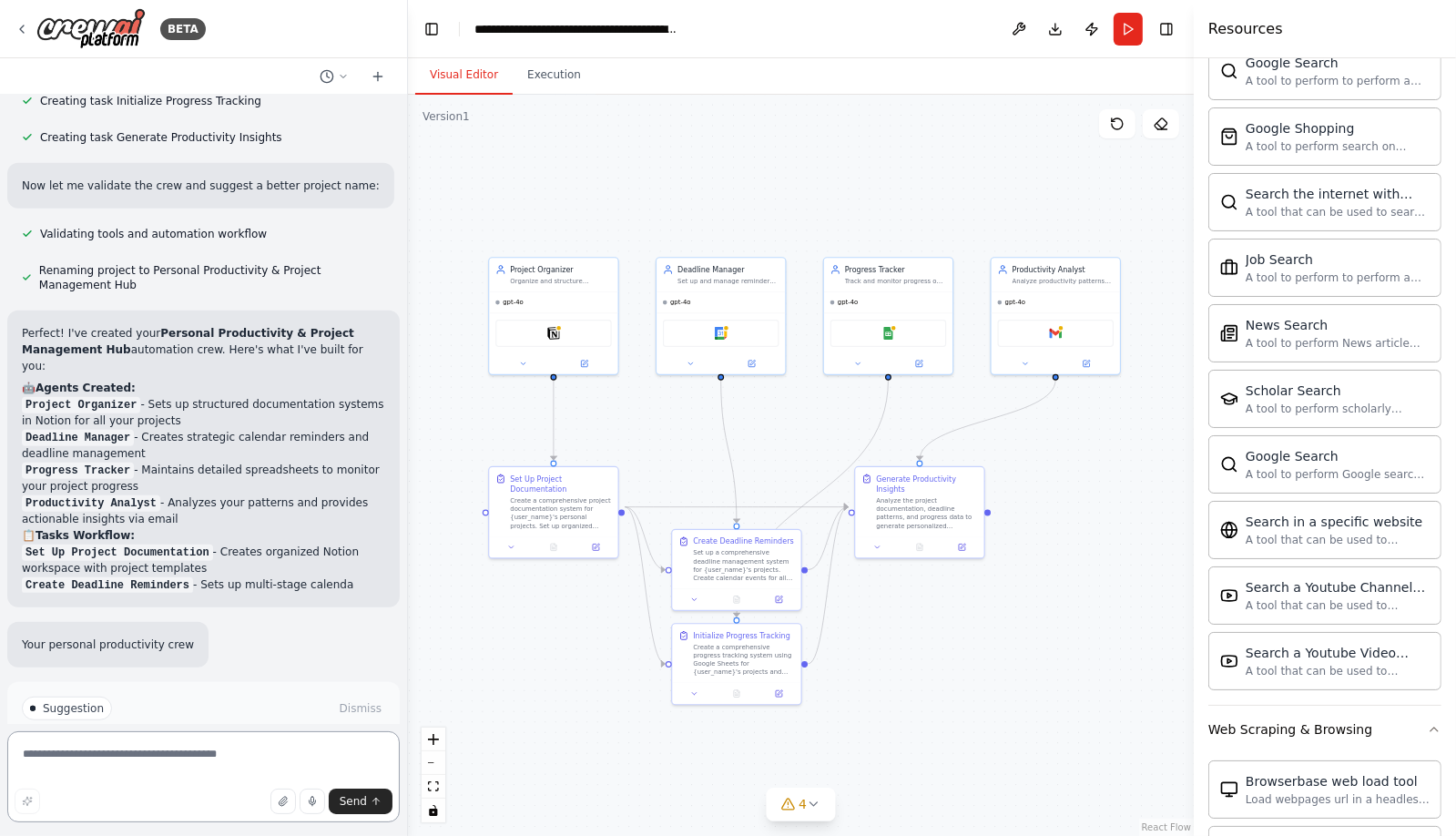
scroll to position [1268, 0]
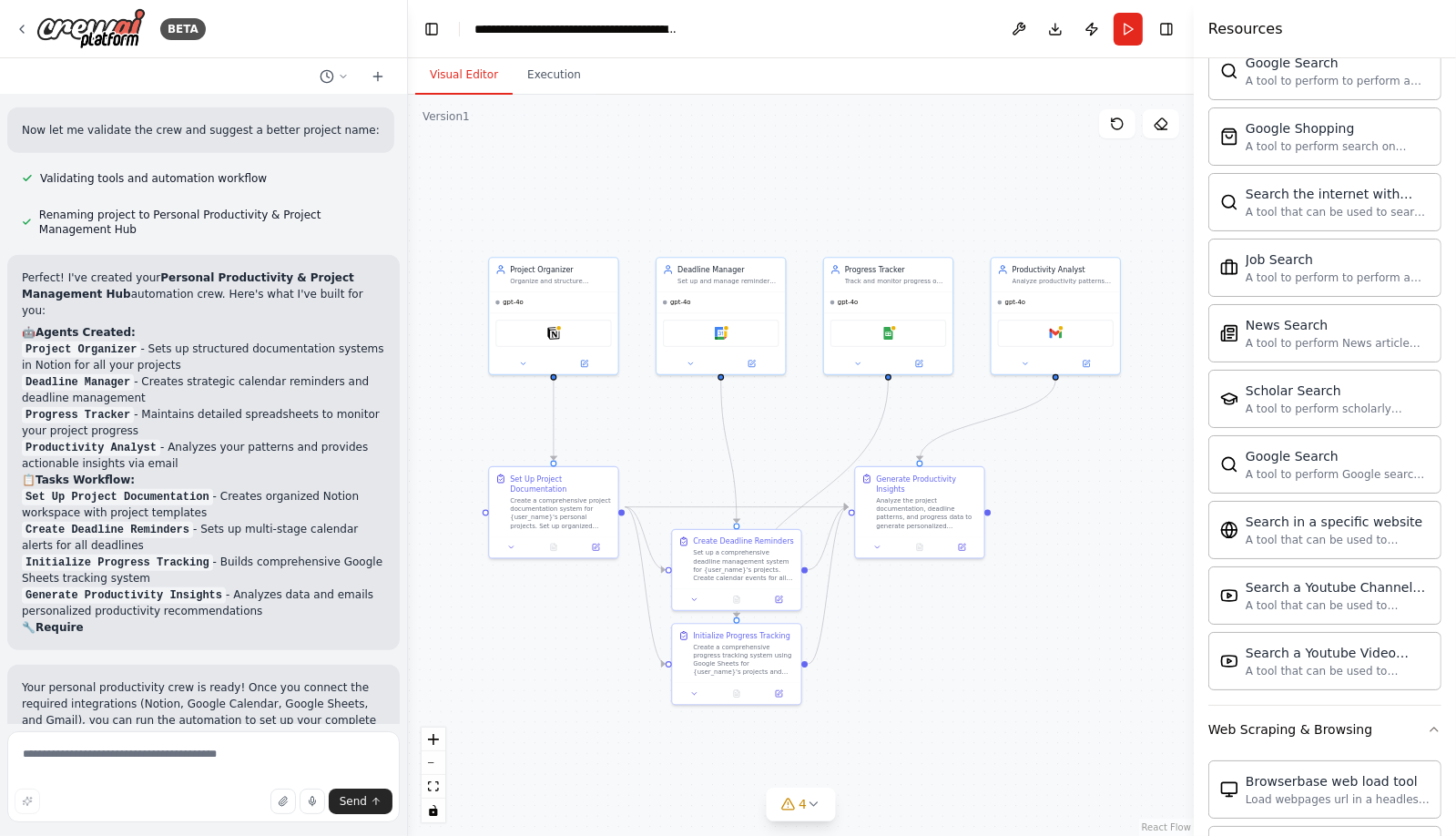
drag, startPoint x: 4, startPoint y: 17, endPoint x: 392, endPoint y: 556, distance: 664.1
click at [392, 556] on div "Create a crew that helps organize your personal projects, sets reminders for im…" at bounding box center [204, 409] width 407 height 630
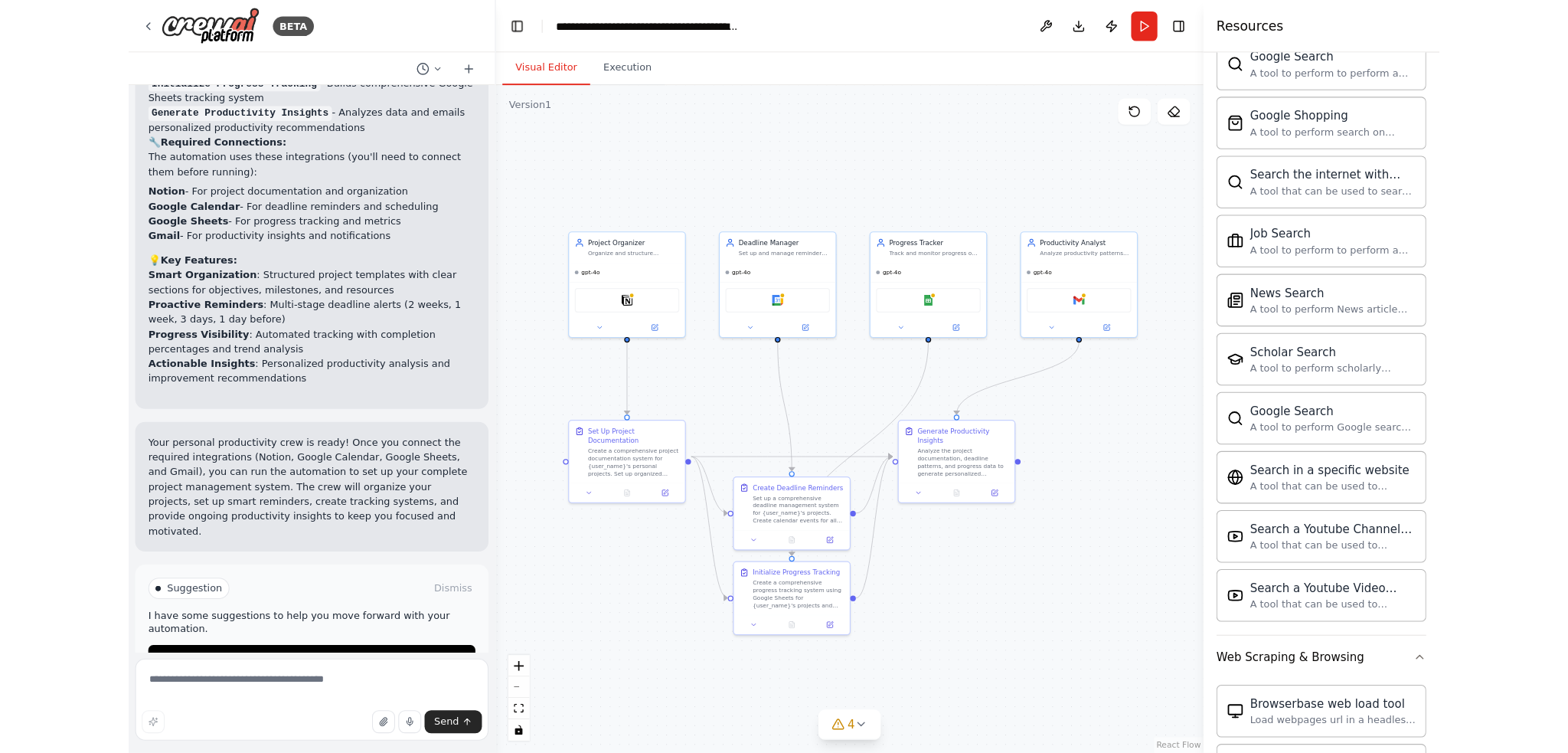
scroll to position [1410, 0]
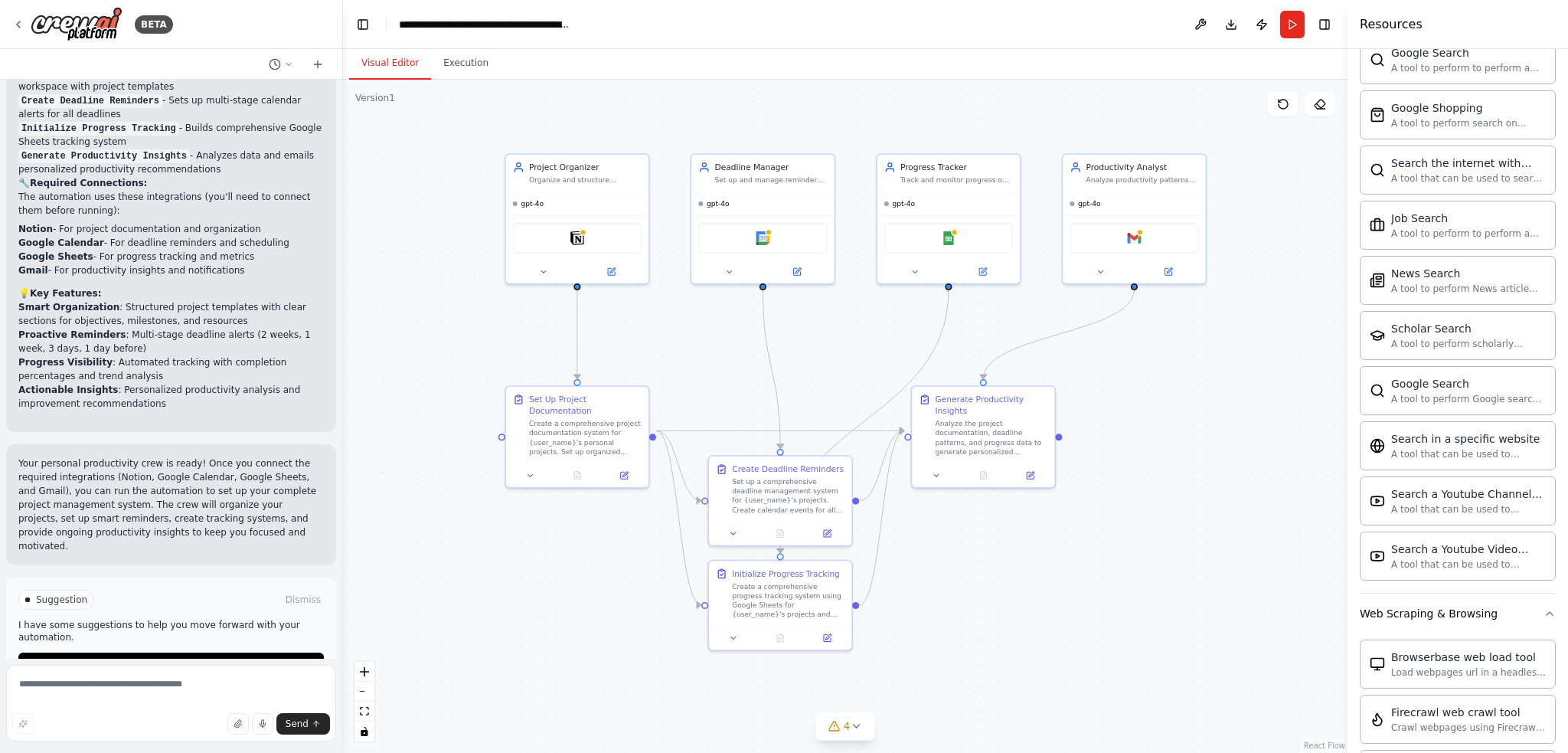
drag, startPoint x: 888, startPoint y: 366, endPoint x: 980, endPoint y: 360, distance: 92.2
click at [1125, 343] on div ".deletable-edge-delete-btn { width: 20px; height: 20px; border: 0px solid #ffff…" at bounding box center [845, 416] width 1004 height 673
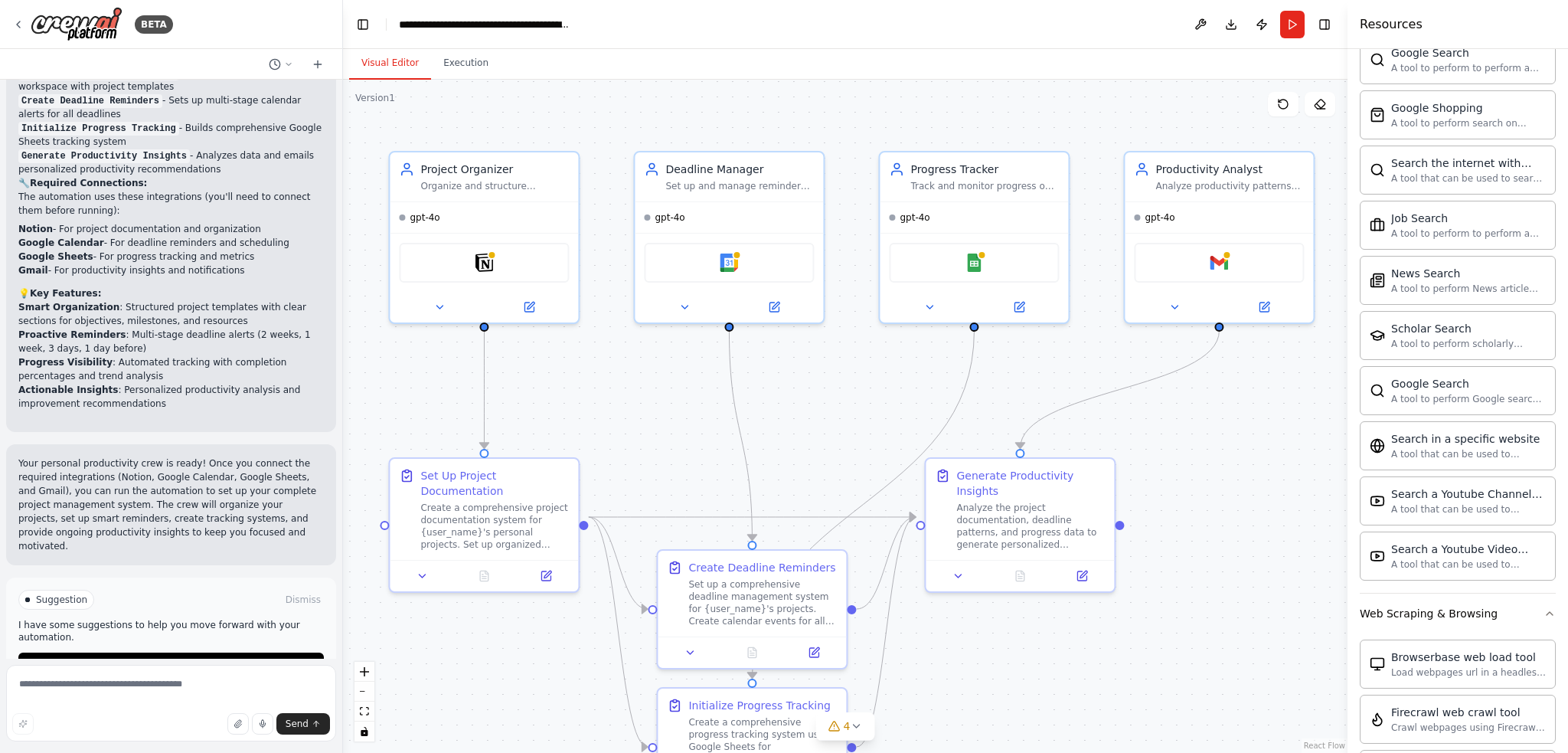
drag, startPoint x: 760, startPoint y: 343, endPoint x: 741, endPoint y: 311, distance: 37.2
click at [741, 313] on div ".deletable-edge-delete-btn { width: 20px; height: 20px; border: 0px solid #ffff…" at bounding box center [845, 416] width 1004 height 673
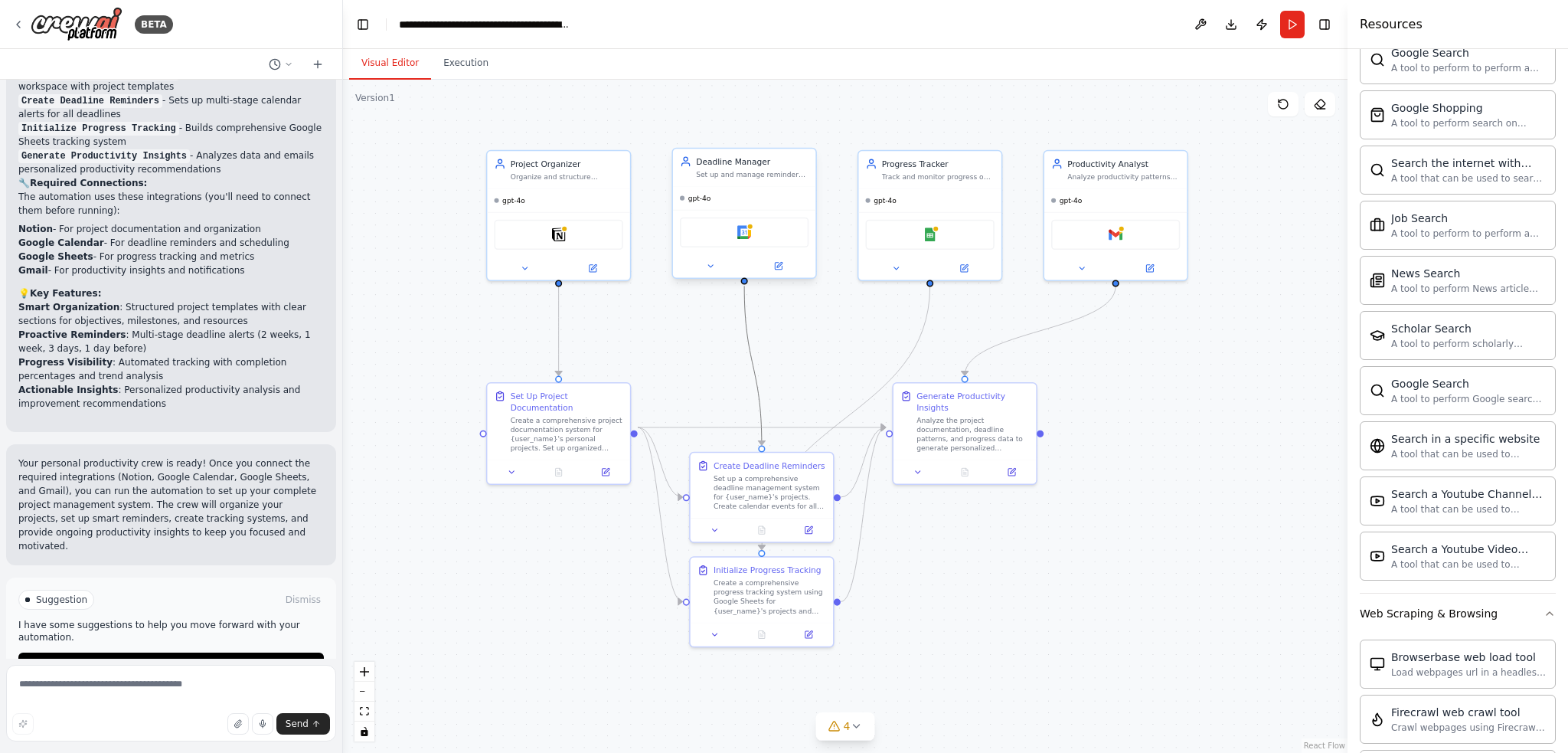
drag, startPoint x: 739, startPoint y: 357, endPoint x: 702, endPoint y: 257, distance: 106.6
click at [702, 257] on div ".deletable-edge-delete-btn { width: 20px; height: 20px; border: 0px solid #ffff…" at bounding box center [808, 346] width 761 height 510
click at [858, 702] on icon at bounding box center [856, 726] width 12 height 12
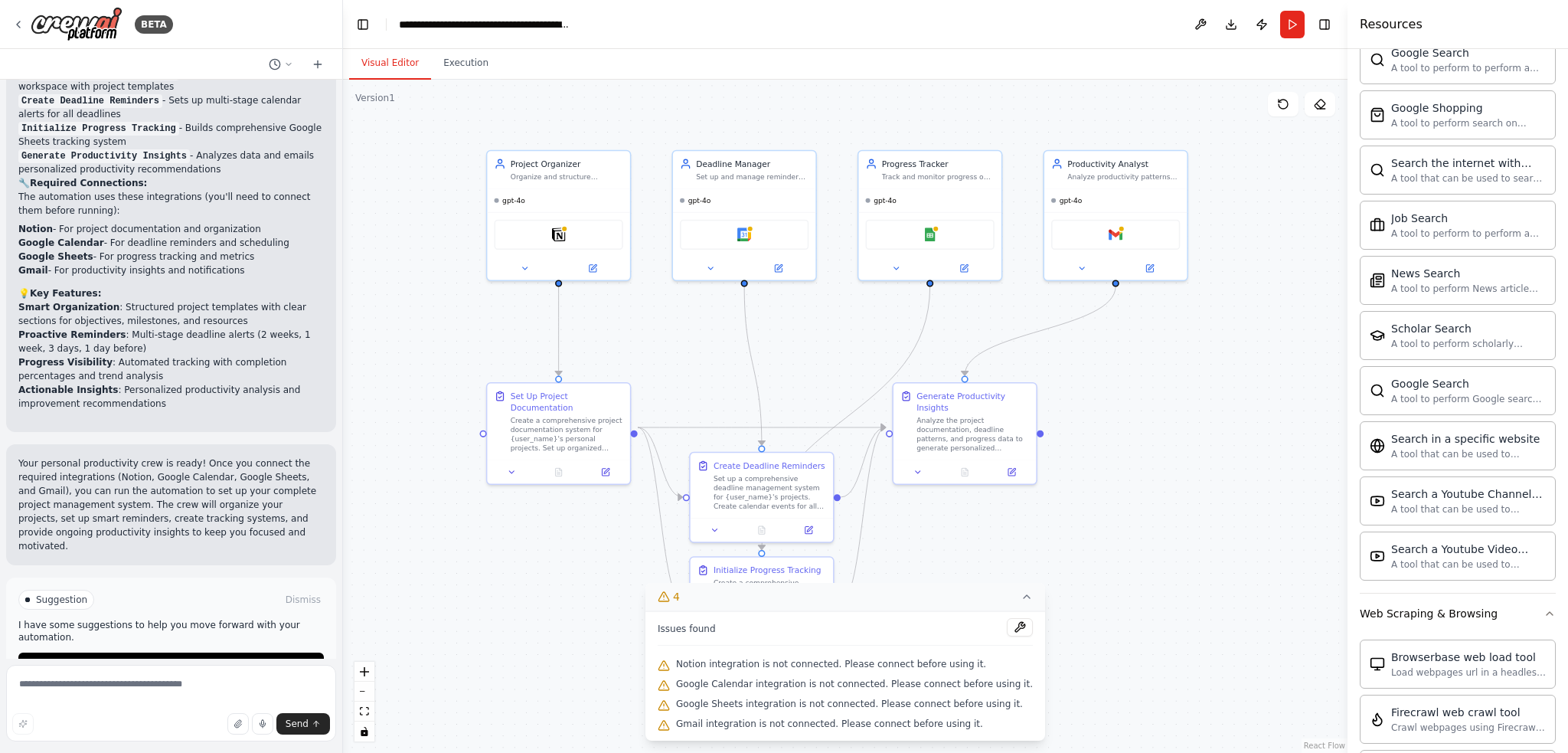
click at [1090, 609] on div ".deletable-edge-delete-btn { width: 20px; height: 20px; border: 0px solid #ffff…" at bounding box center [845, 416] width 1004 height 673
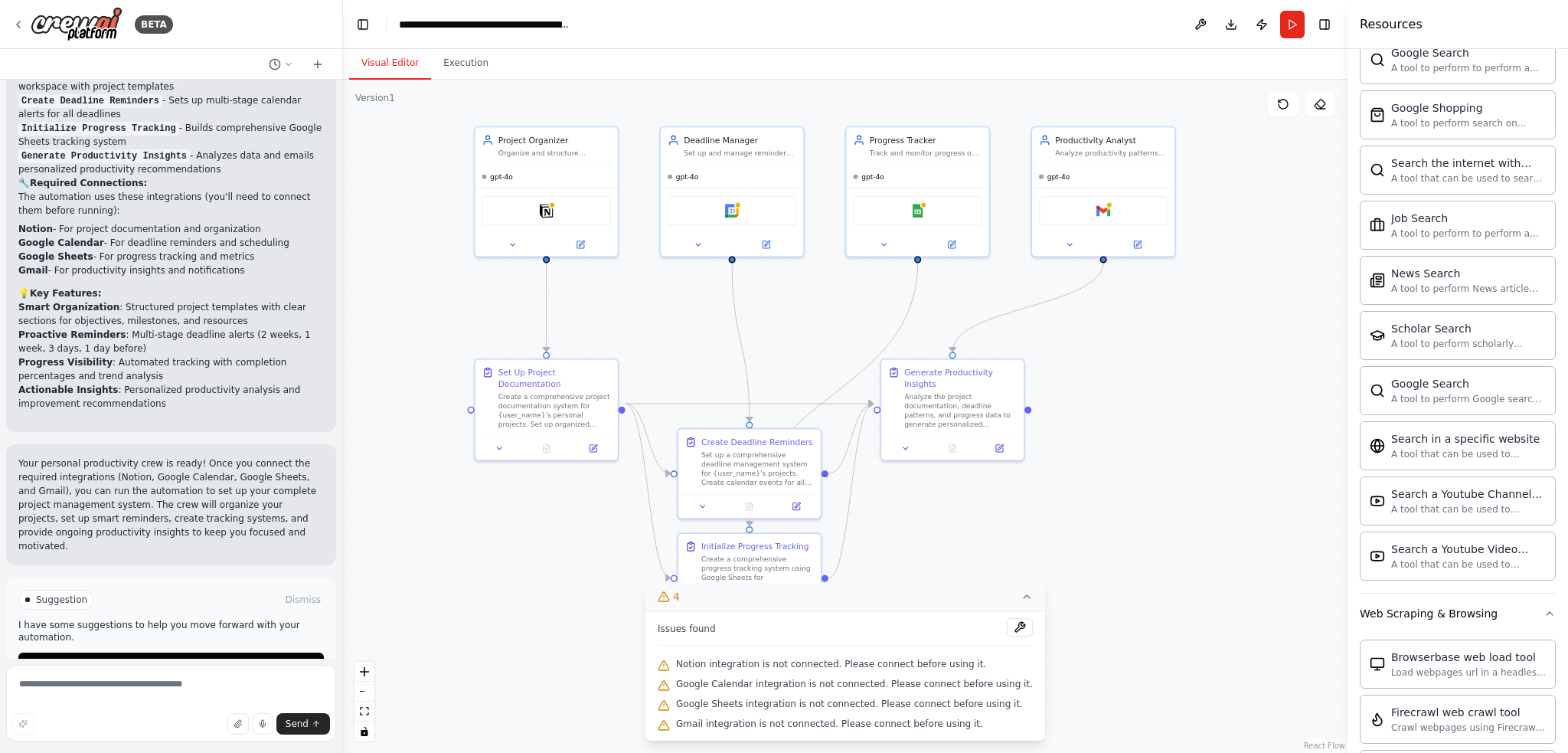
drag, startPoint x: 1155, startPoint y: 486, endPoint x: 1147, endPoint y: 476, distance: 12.8
click at [1148, 477] on div ".deletable-edge-delete-btn { width: 20px; height: 20px; border: 0px solid #ffff…" at bounding box center [845, 416] width 1004 height 673
click at [1155, 478] on div ".deletable-edge-delete-btn { width: 20px; height: 20px; border: 0px solid #ffff…" at bounding box center [845, 416] width 1004 height 673
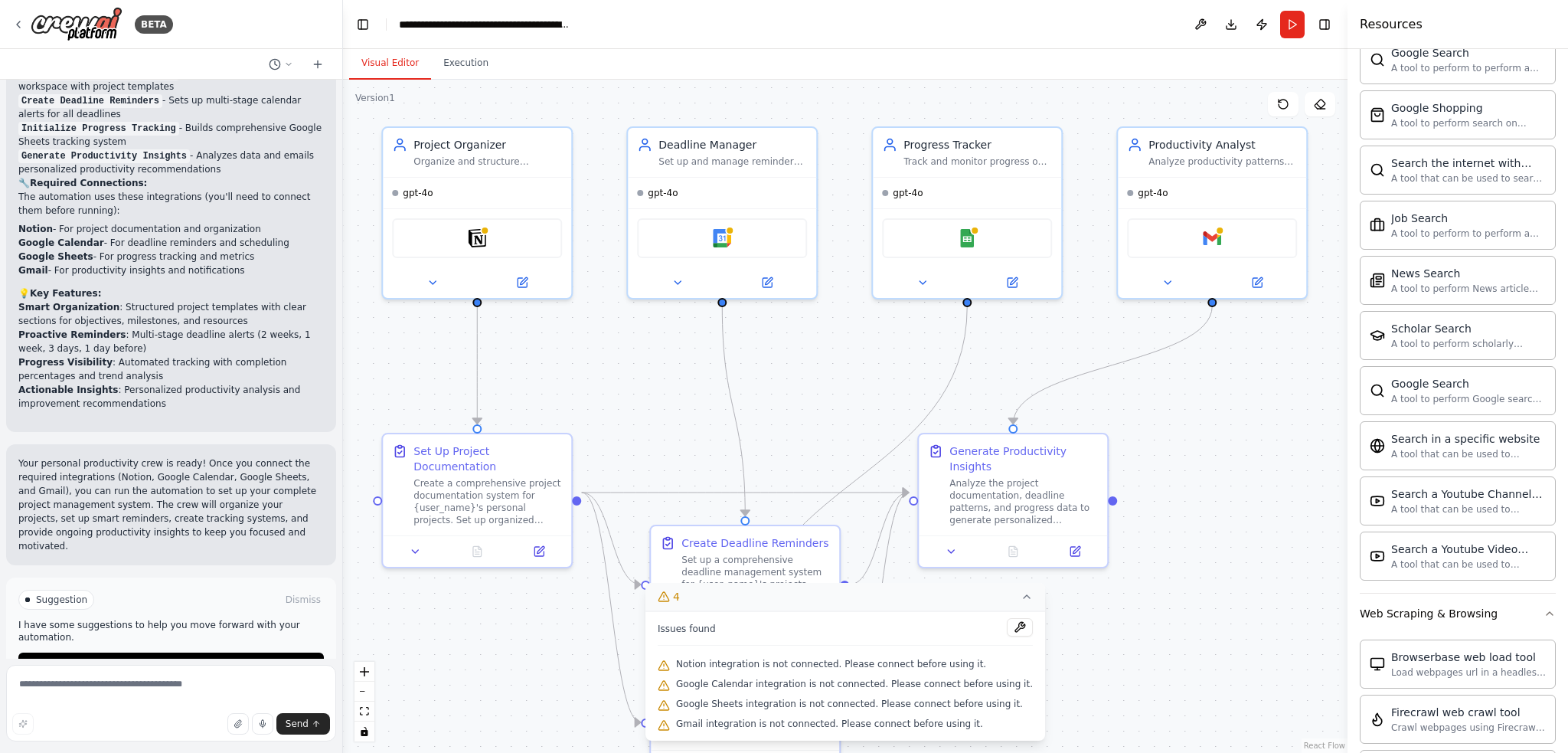
drag, startPoint x: 1108, startPoint y: 424, endPoint x: 1225, endPoint y: 532, distance: 159.2
click at [1223, 532] on div ".deletable-edge-delete-btn { width: 20px; height: 20px; border: 0px solid #ffff…" at bounding box center [845, 416] width 1004 height 673
click at [460, 70] on button "Execution" at bounding box center [466, 64] width 69 height 32
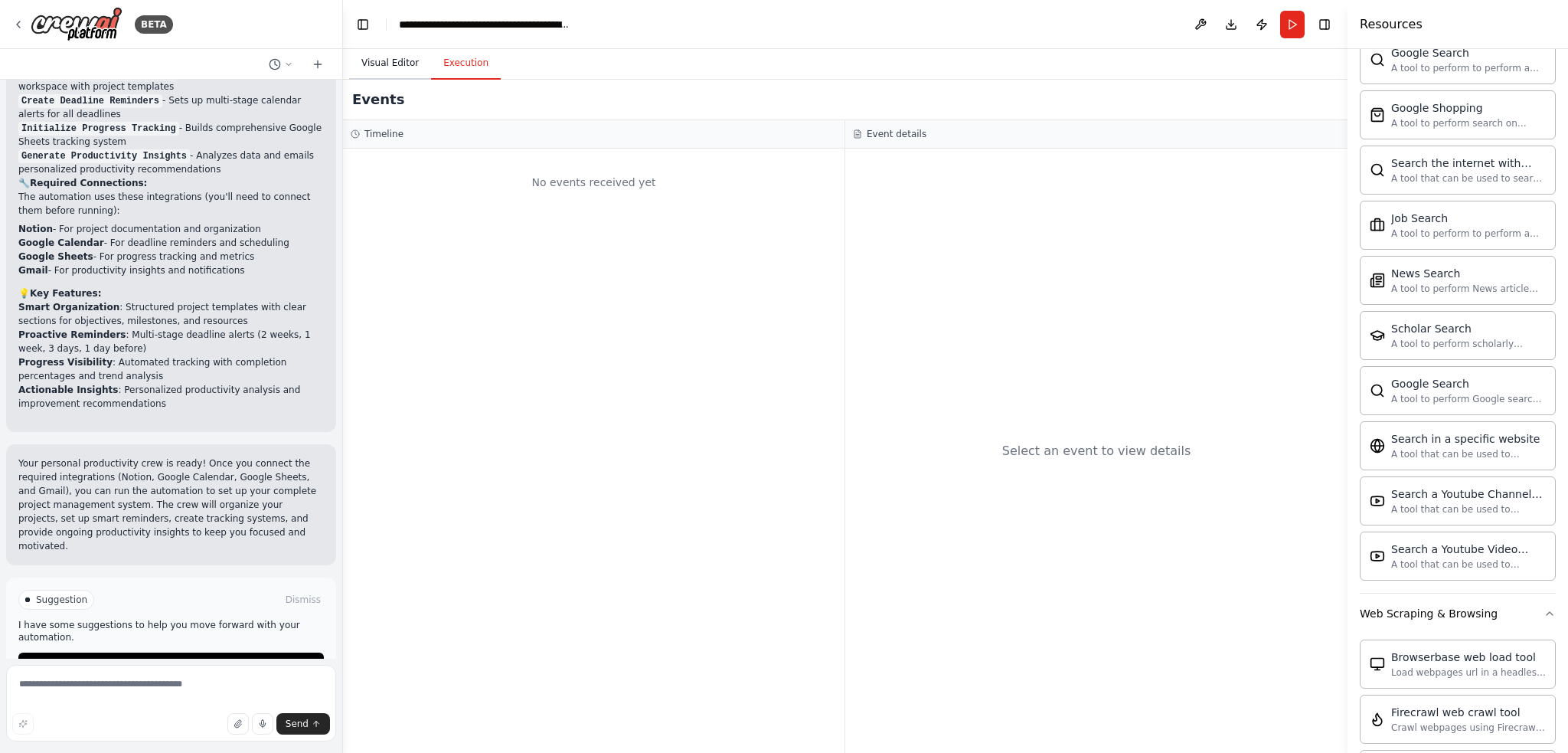
click at [409, 67] on button "Visual Editor" at bounding box center [390, 64] width 82 height 32
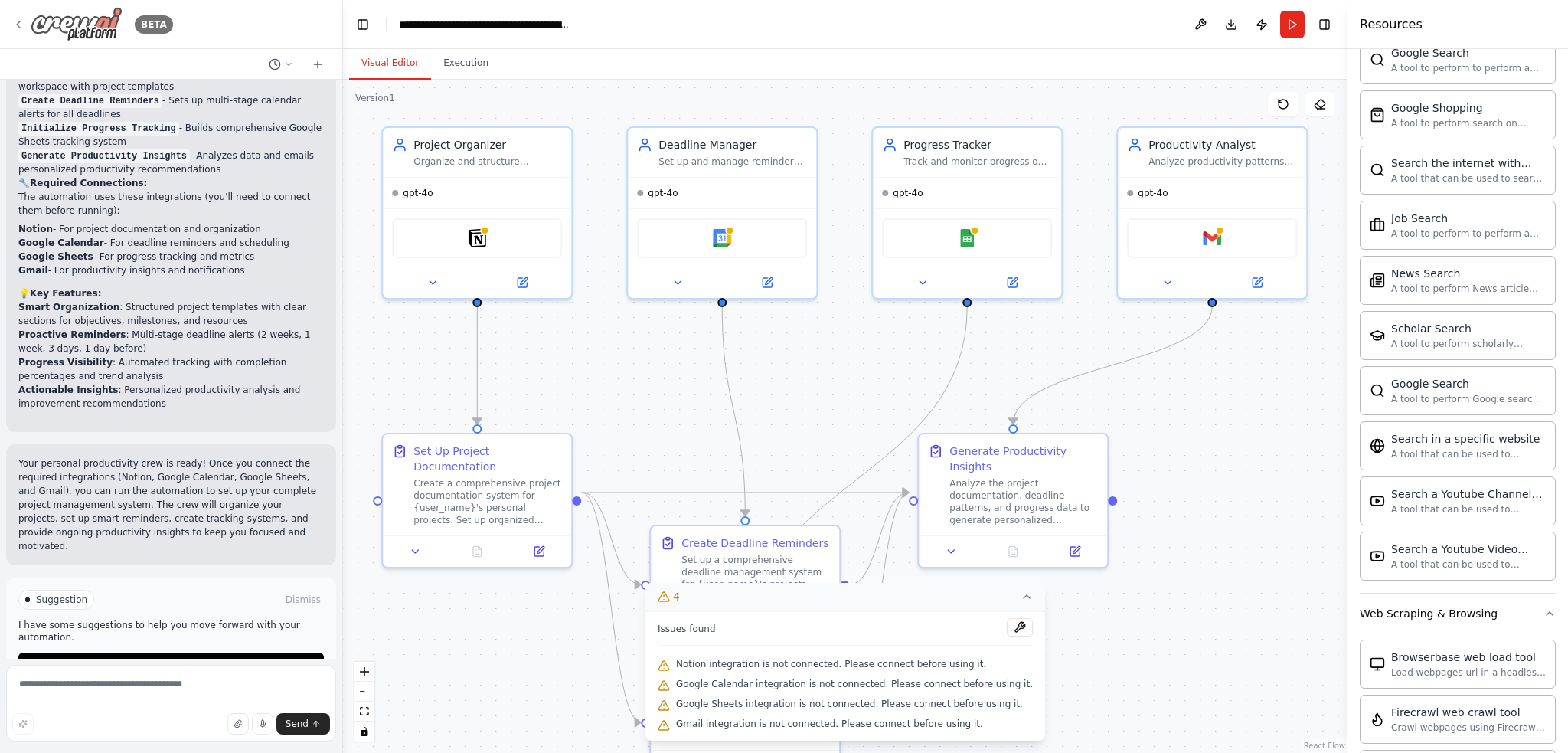
click at [22, 24] on icon at bounding box center [19, 25] width 12 height 12
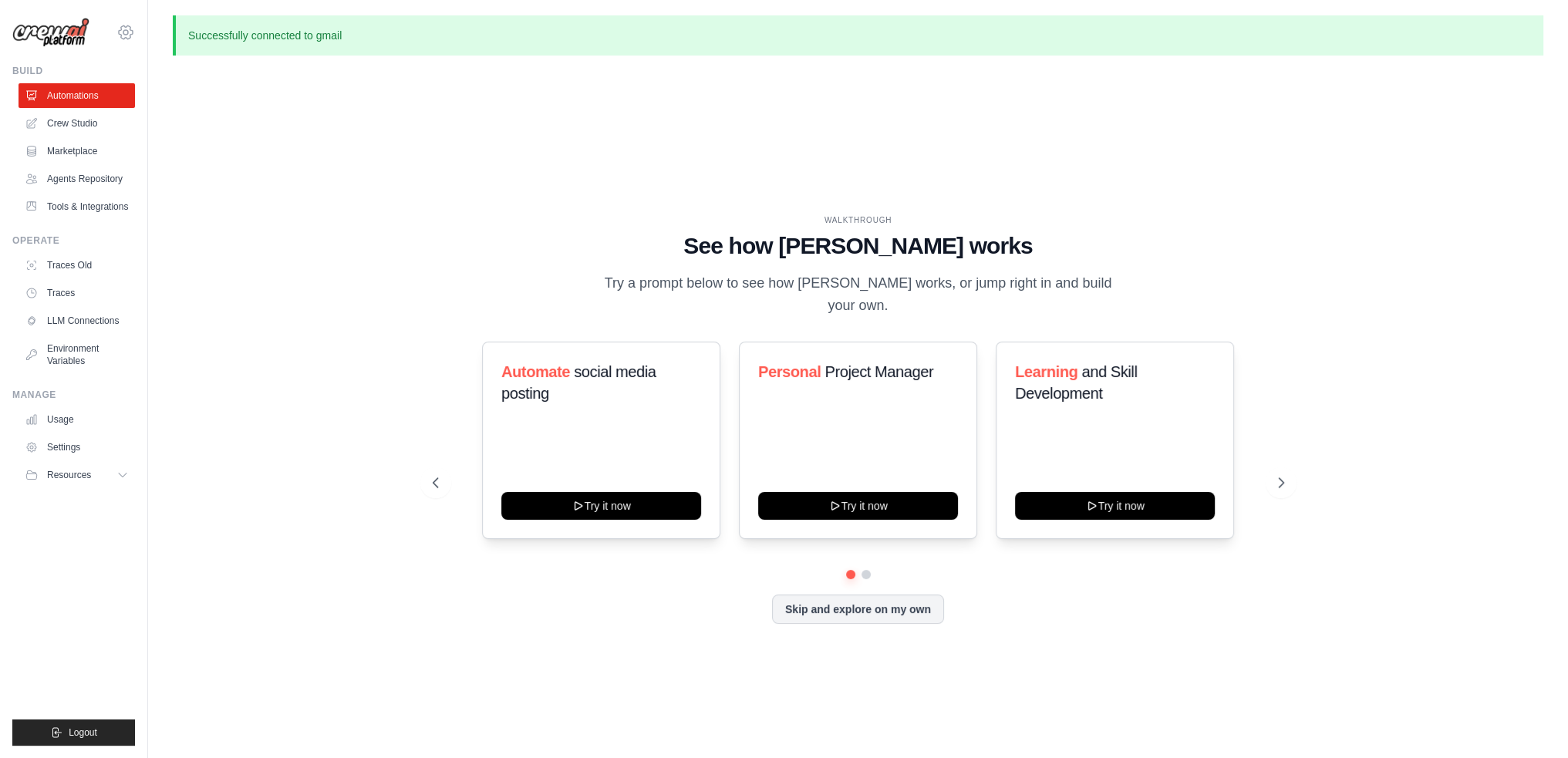
click at [123, 33] on icon at bounding box center [126, 33] width 19 height 19
drag, startPoint x: 442, startPoint y: 165, endPoint x: 112, endPoint y: 0, distance: 369.0
click at [441, 163] on div "WALKTHROUGH See how CrewAI works Try a prompt below to see how CrewAI works, or…" at bounding box center [858, 431] width 1371 height 727
